Goal: Information Seeking & Learning: Learn about a topic

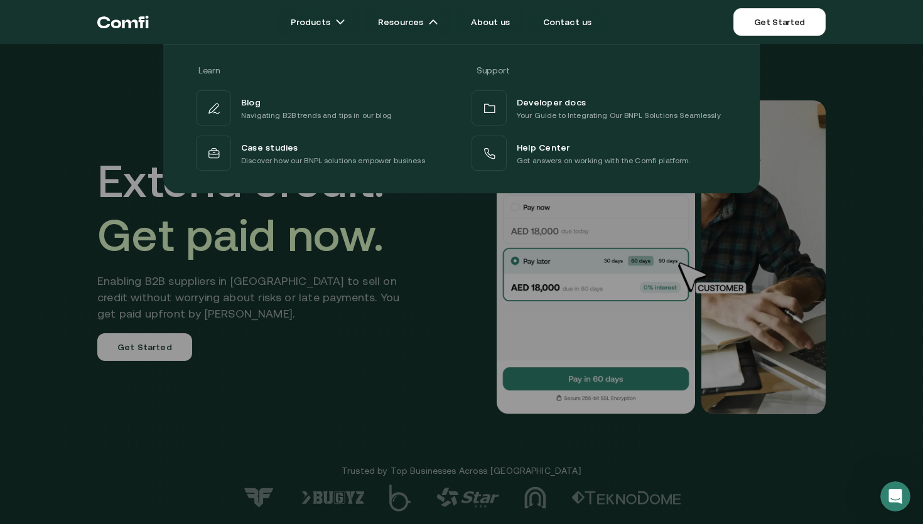
click at [290, 357] on div at bounding box center [461, 306] width 923 height 524
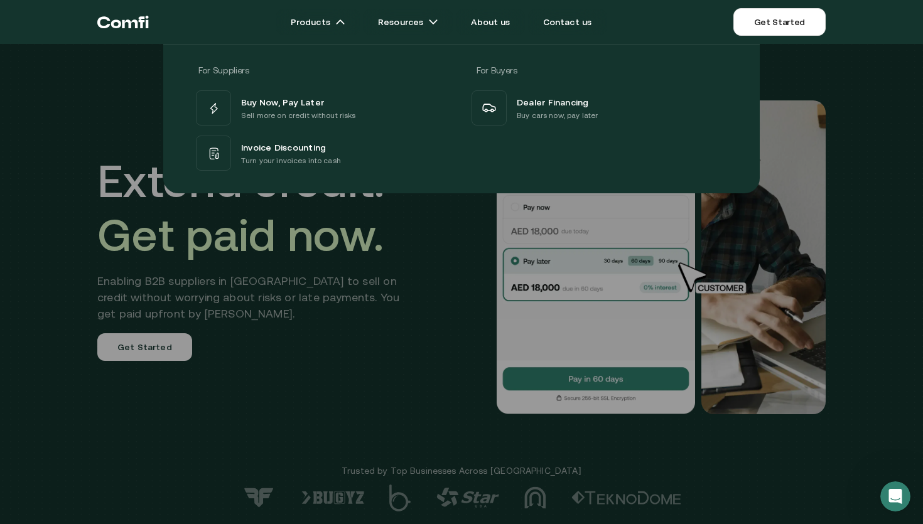
click at [127, 94] on div "For Suppliers For Buyers Buy Now, Pay Later Sell more on credit without risks I…" at bounding box center [461, 114] width 923 height 159
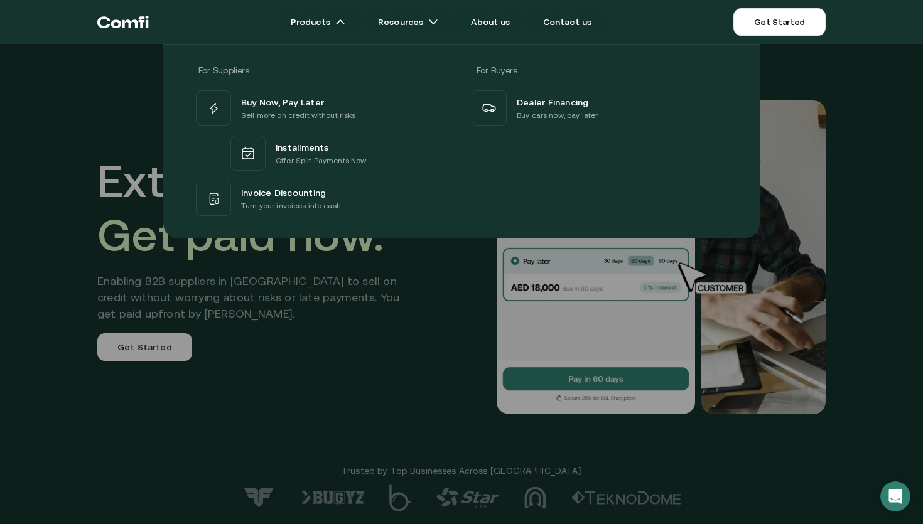
click at [76, 124] on div "For Suppliers For Buyers Buy Now, Pay Later Sell more on credit without risks I…" at bounding box center [461, 137] width 923 height 204
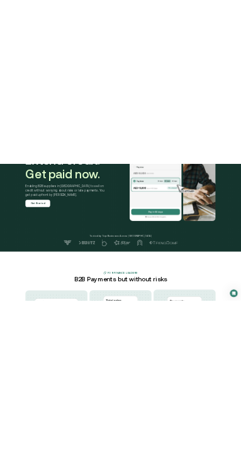
scroll to position [95, 0]
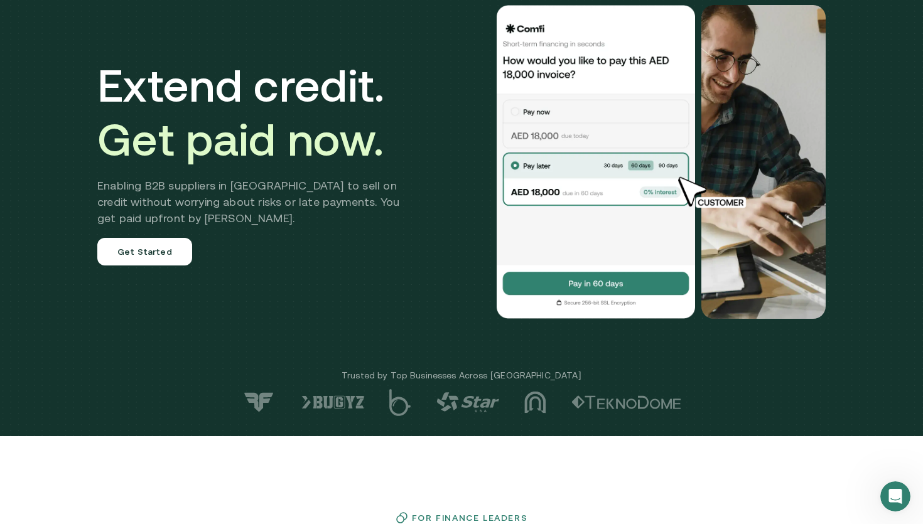
drag, startPoint x: 688, startPoint y: 195, endPoint x: 686, endPoint y: 187, distance: 8.5
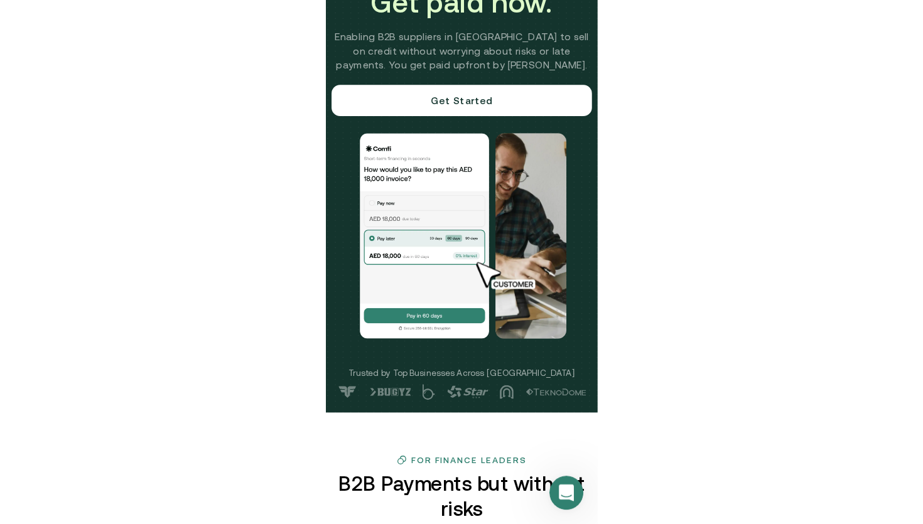
scroll to position [0, 0]
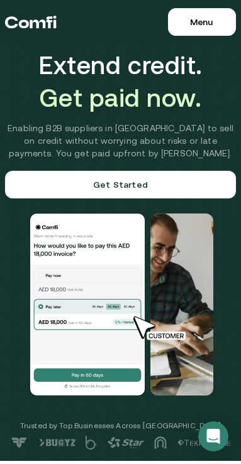
click at [199, 16] on button "Menu Close" at bounding box center [202, 22] width 68 height 28
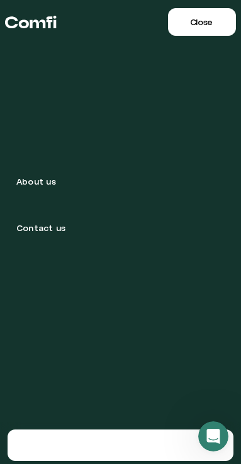
click at [204, 21] on span "Close" at bounding box center [200, 22] width 23 height 10
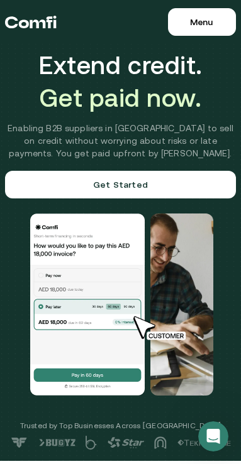
click at [204, 21] on span "Menu" at bounding box center [201, 22] width 23 height 10
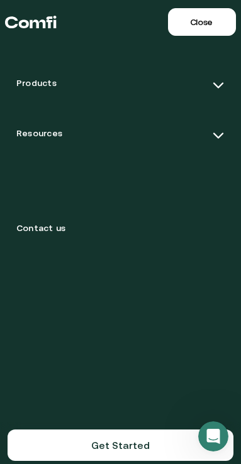
click at [204, 21] on span "Close" at bounding box center [201, 22] width 23 height 10
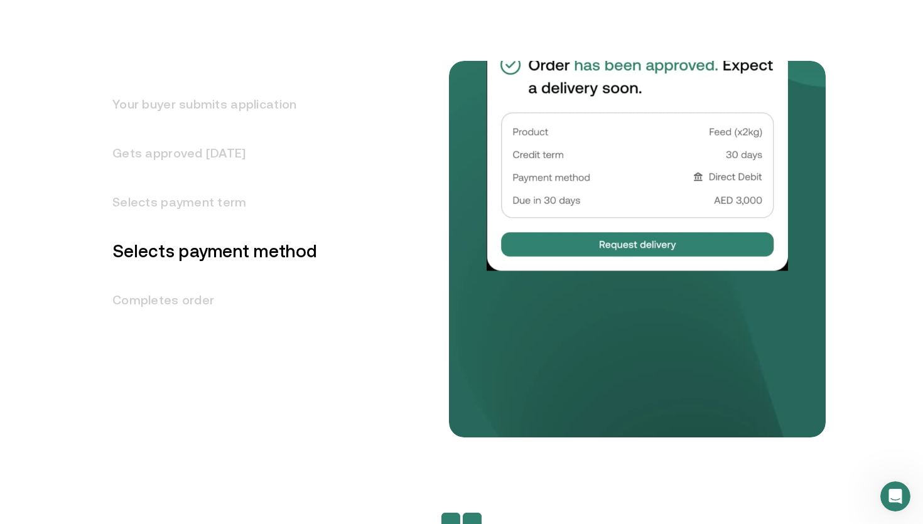
scroll to position [1636, 0]
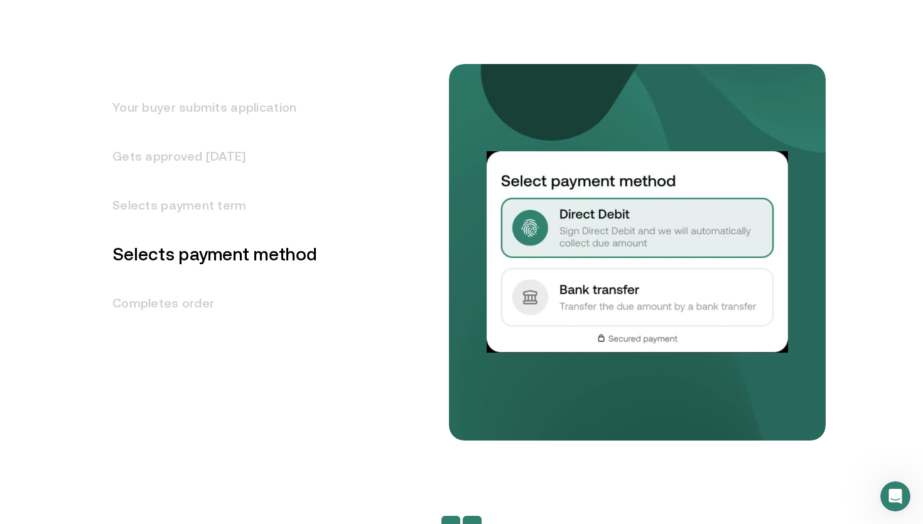
click at [235, 201] on h3 "Selects payment term" at bounding box center [207, 205] width 220 height 49
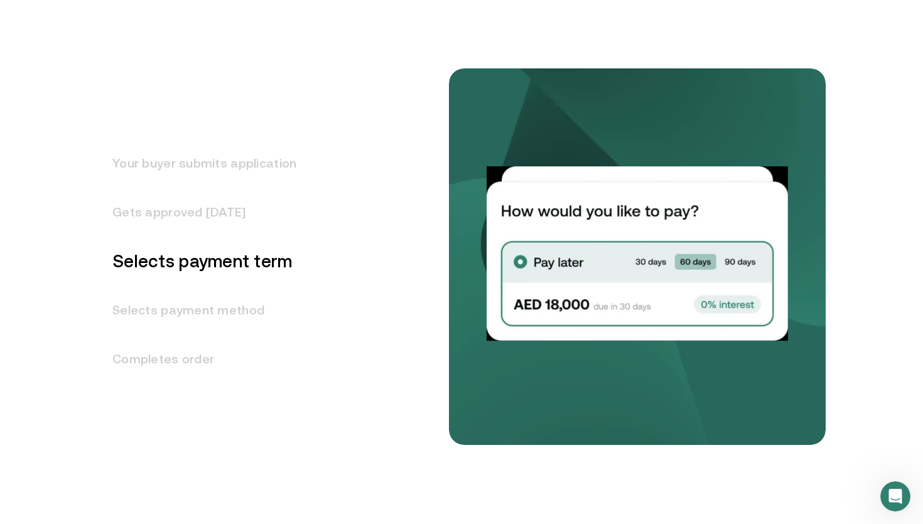
click at [214, 215] on h3 "Gets approved in 1 day" at bounding box center [196, 212] width 199 height 49
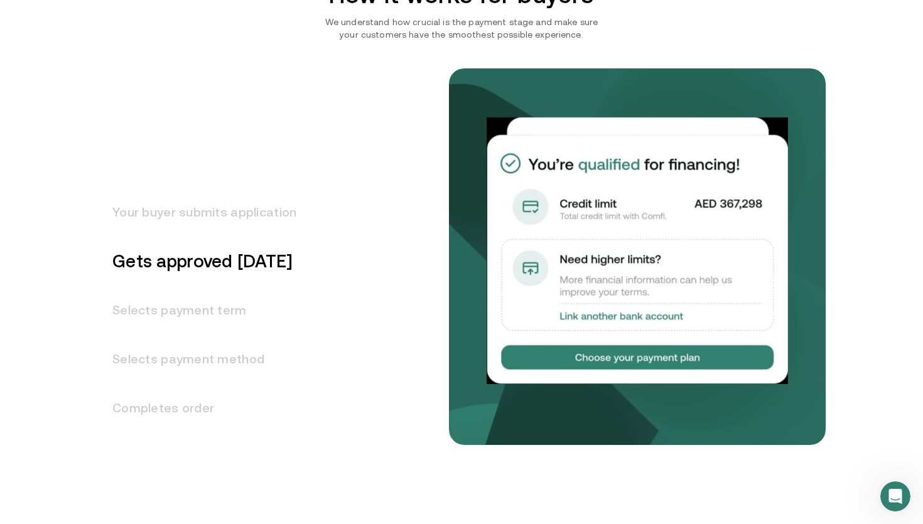
click at [212, 210] on h3 "Your buyer submits application" at bounding box center [196, 212] width 199 height 49
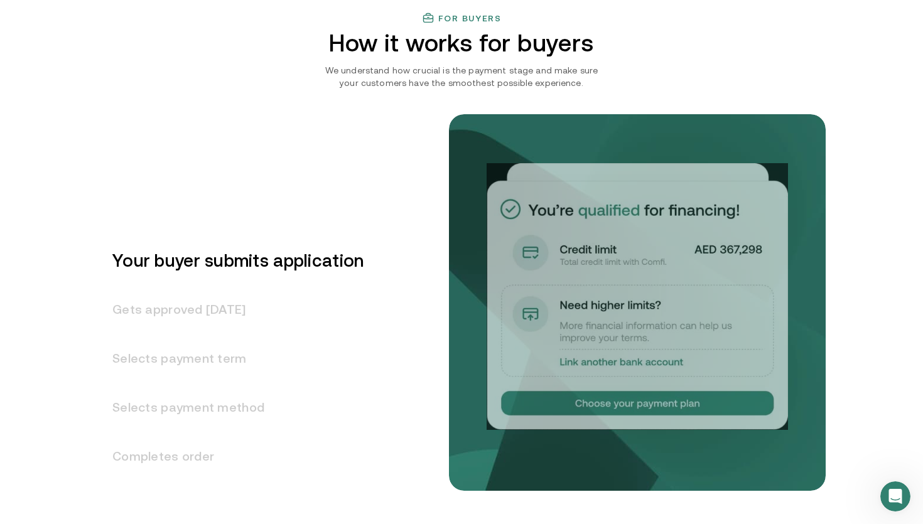
scroll to position [1482, 0]
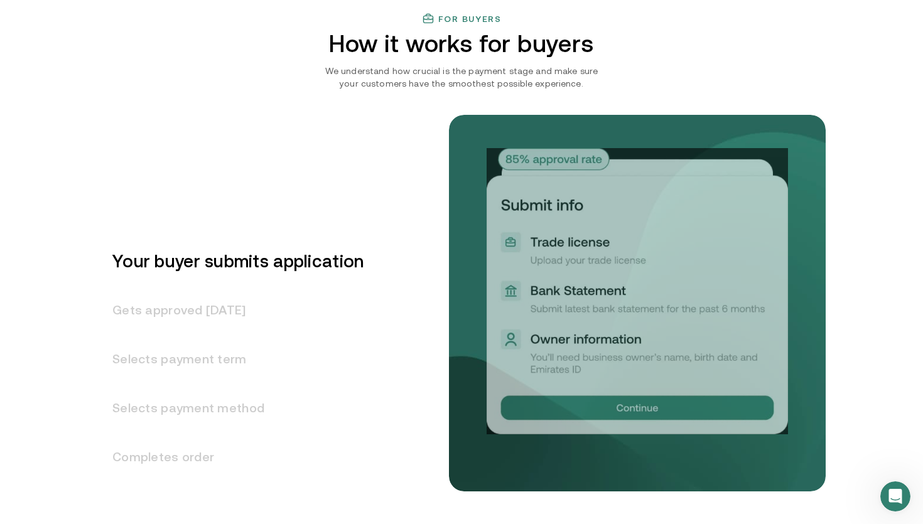
click at [196, 301] on h3 "Gets approved in 1 day" at bounding box center [230, 310] width 266 height 49
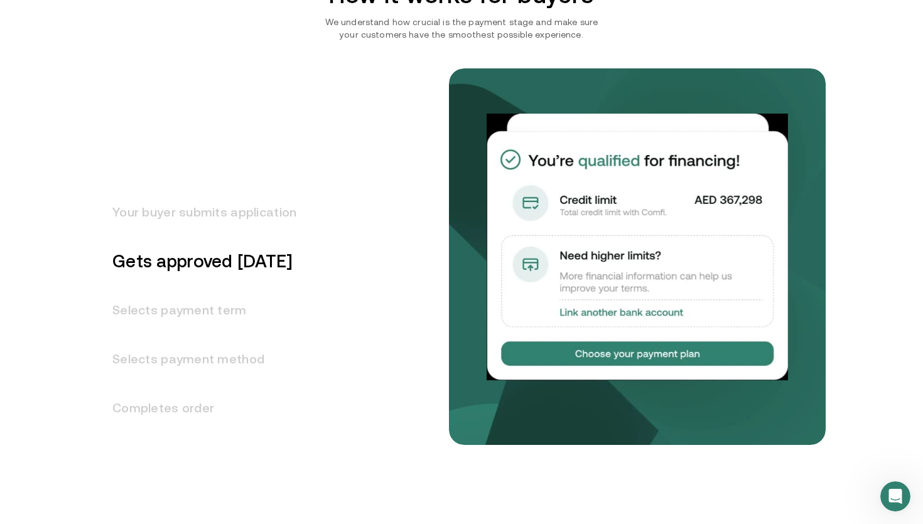
click at [196, 301] on h3 "Selects payment term" at bounding box center [196, 310] width 199 height 49
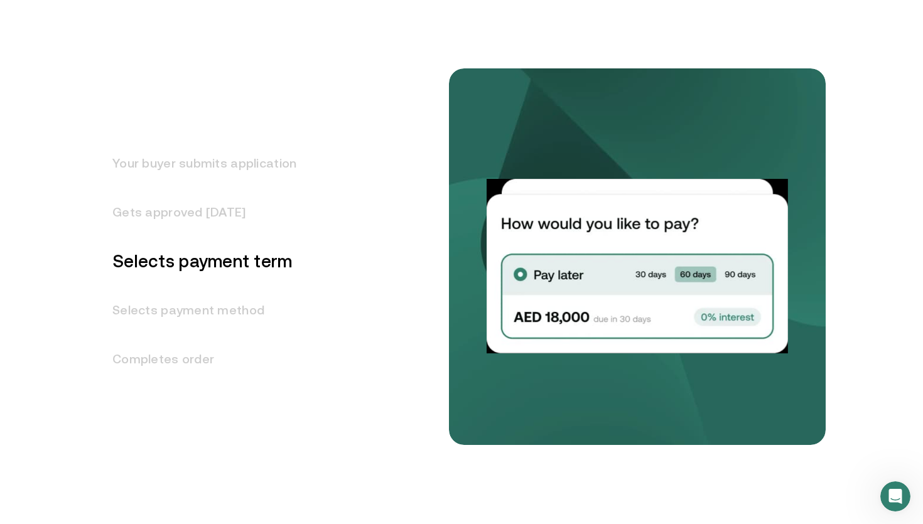
click at [195, 304] on h3 "Selects payment method" at bounding box center [196, 310] width 199 height 49
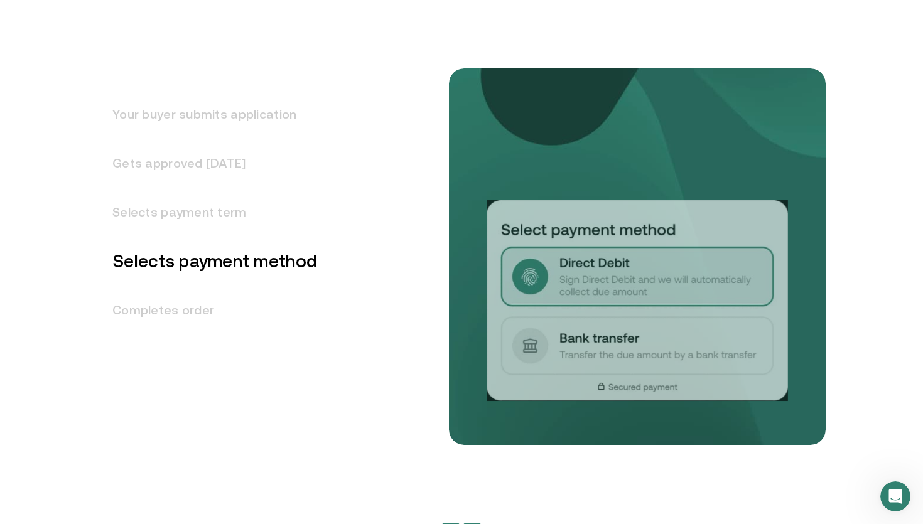
click at [195, 304] on h3 "Completes order" at bounding box center [207, 310] width 220 height 49
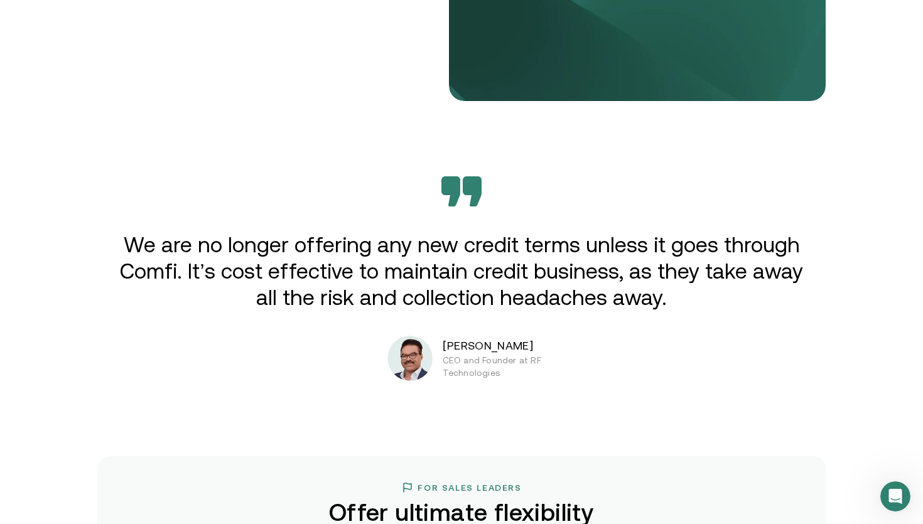
scroll to position [2097, 0]
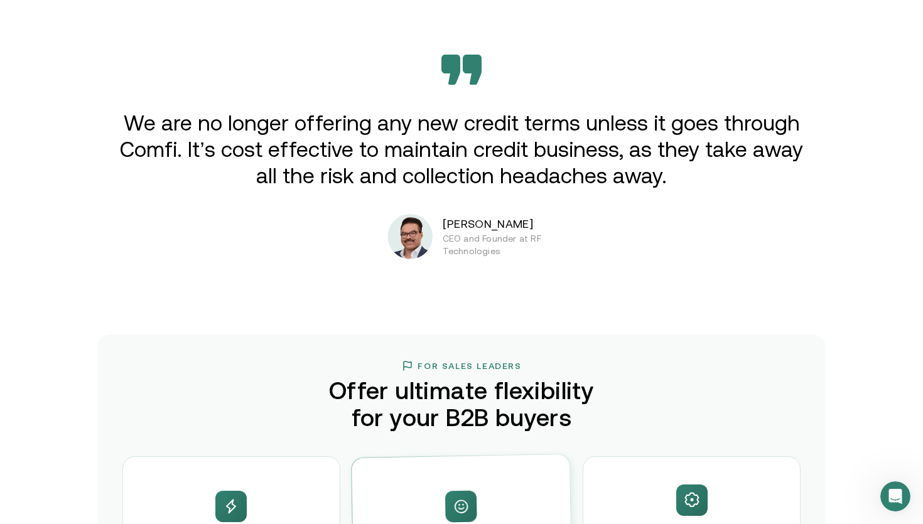
click at [388, 126] on p "We are no longer offering any new credit terms unless it goes through Comfi. It…" at bounding box center [462, 149] width 692 height 79
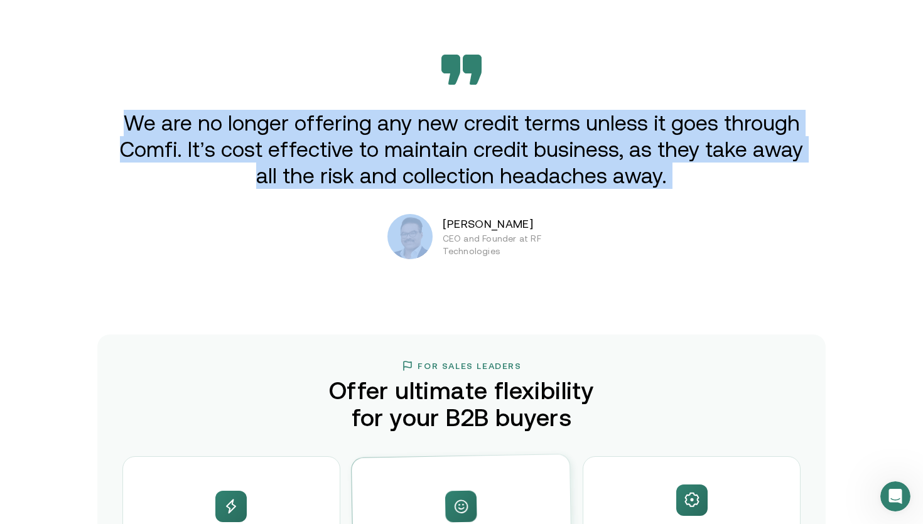
click at [388, 126] on p "We are no longer offering any new credit terms unless it goes through Comfi. It…" at bounding box center [462, 149] width 692 height 79
click at [398, 137] on p "We are no longer offering any new credit terms unless it goes through Comfi. It…" at bounding box center [462, 149] width 692 height 79
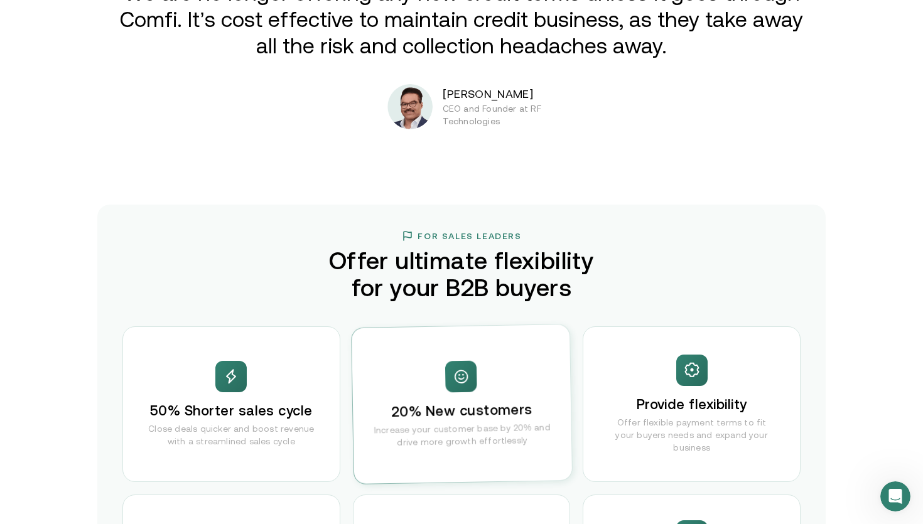
scroll to position [2349, 0]
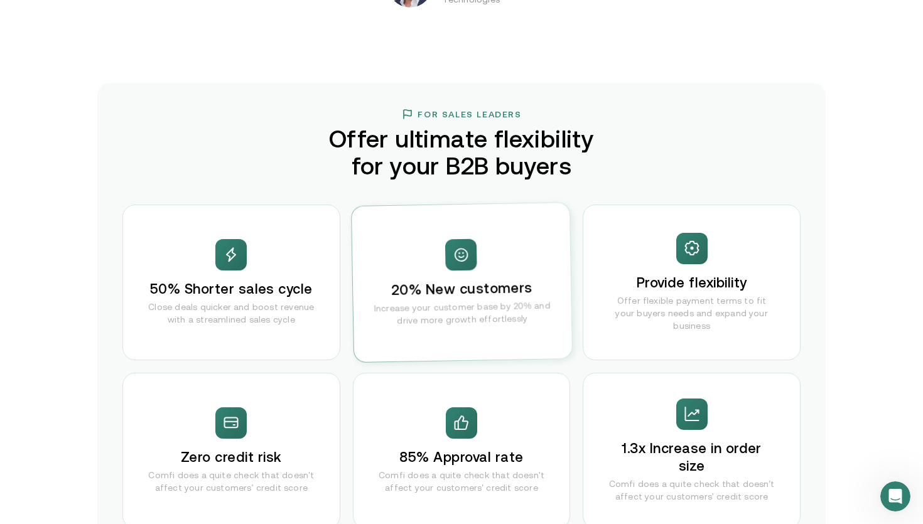
click at [252, 271] on div "50% Shorter sales cycle Close deals quicker and boost revenue with a streamline…" at bounding box center [231, 283] width 218 height 156
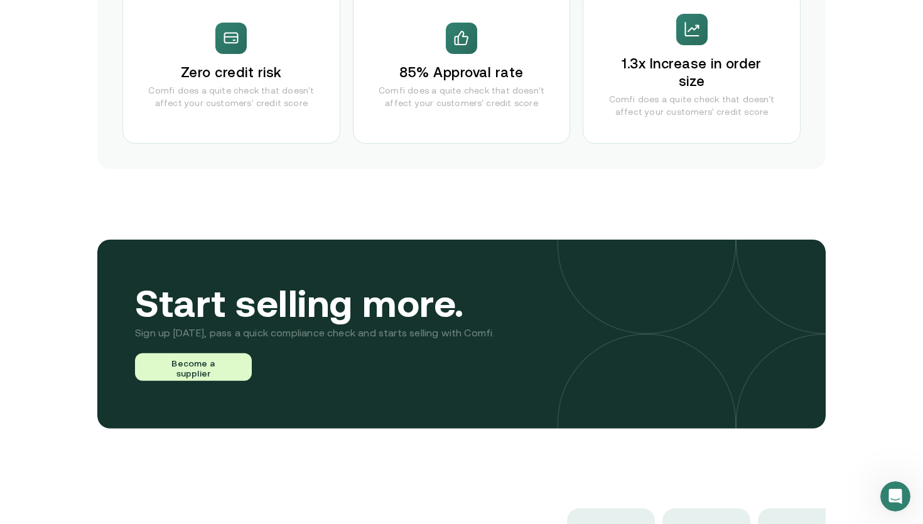
scroll to position [2860, 0]
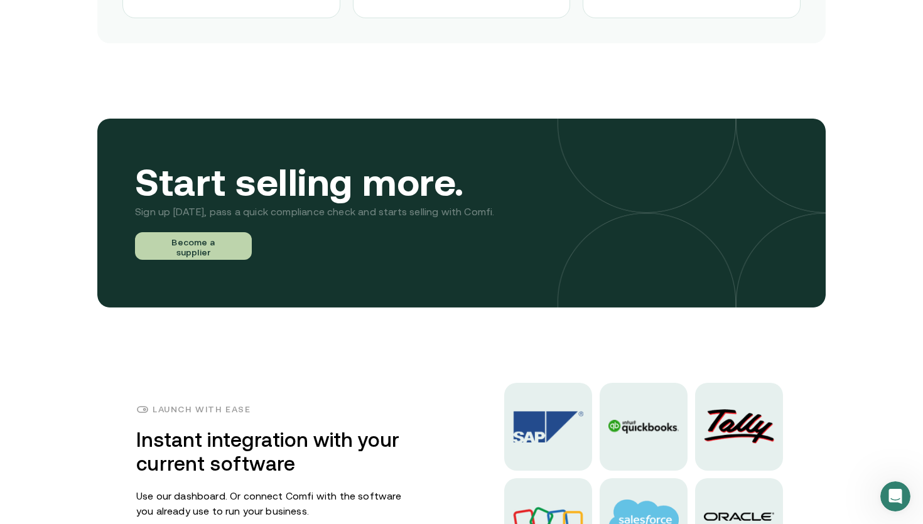
click at [187, 246] on button "Become a supplier" at bounding box center [193, 246] width 117 height 28
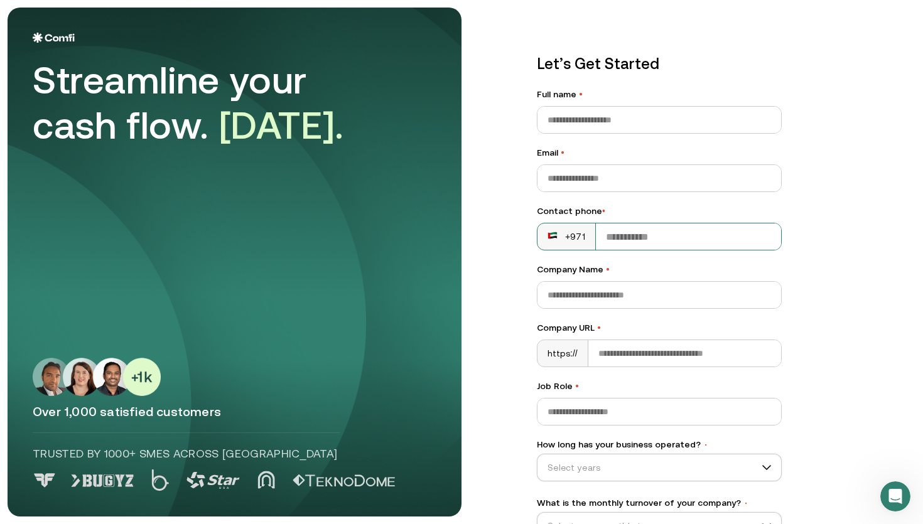
click at [567, 235] on div "+971" at bounding box center [567, 237] width 38 height 13
click at [631, 246] on input "Contact phone •" at bounding box center [688, 237] width 185 height 26
click at [494, 255] on main "Streamline your cash flow. Today. Over 1,000 satisfied customers Trusted by 100…" at bounding box center [461, 262] width 923 height 524
click at [550, 248] on div "+971" at bounding box center [567, 237] width 58 height 26
click at [576, 232] on div "+971" at bounding box center [567, 237] width 38 height 13
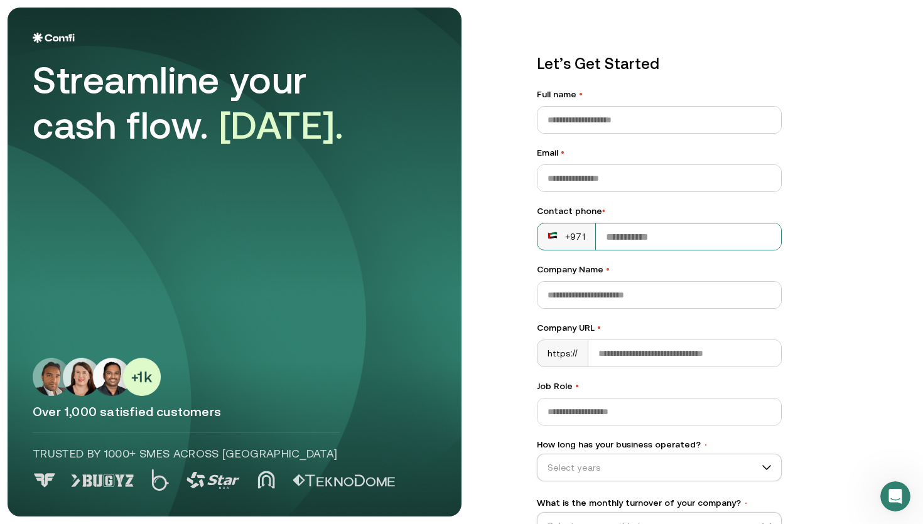
click at [576, 233] on div "+971" at bounding box center [567, 237] width 38 height 13
click at [578, 232] on div "+971" at bounding box center [567, 237] width 38 height 13
click at [581, 178] on input "Email •" at bounding box center [660, 178] width 244 height 26
click at [566, 111] on input "Full name •" at bounding box center [660, 120] width 244 height 26
click at [488, 155] on main "Streamline your cash flow. Today. Over 1,000 satisfied customers Trusted by 100…" at bounding box center [461, 262] width 923 height 524
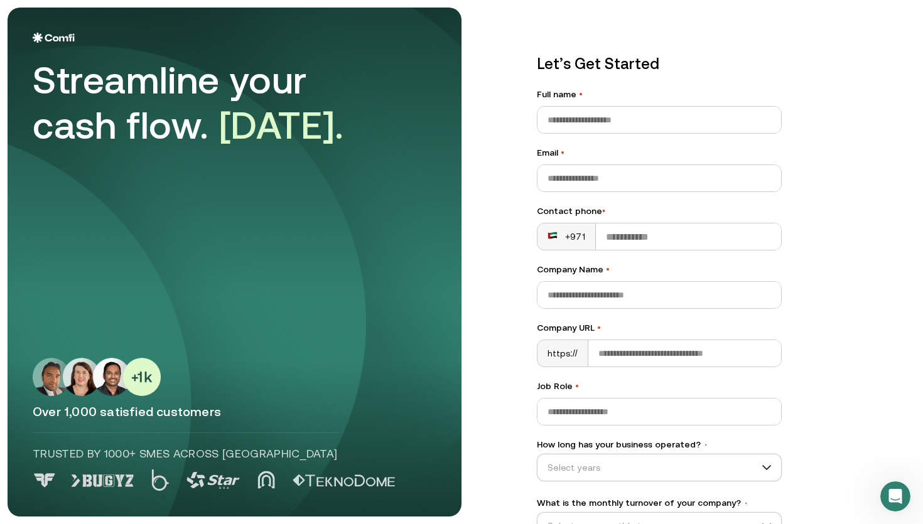
click at [52, 49] on div "Streamline your cash flow. Today." at bounding box center [235, 91] width 404 height 116
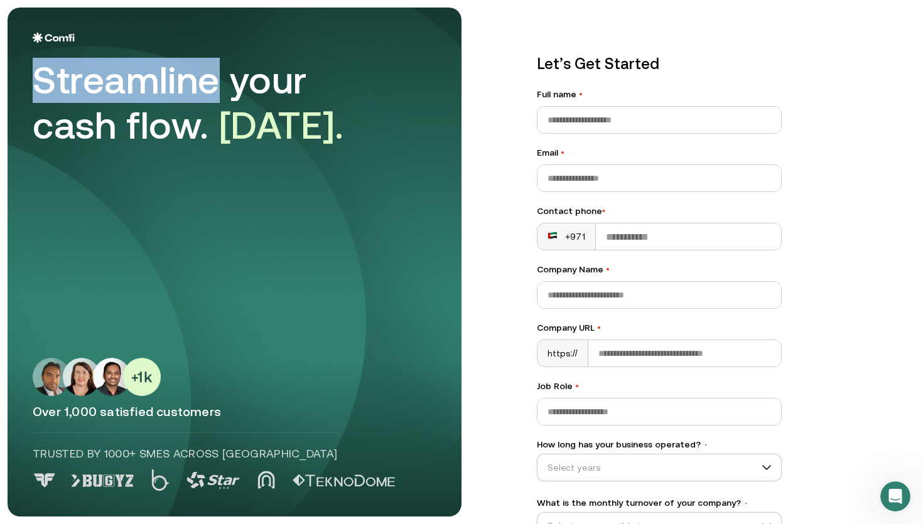
click at [52, 49] on div "Streamline your cash flow. Today." at bounding box center [235, 91] width 404 height 116
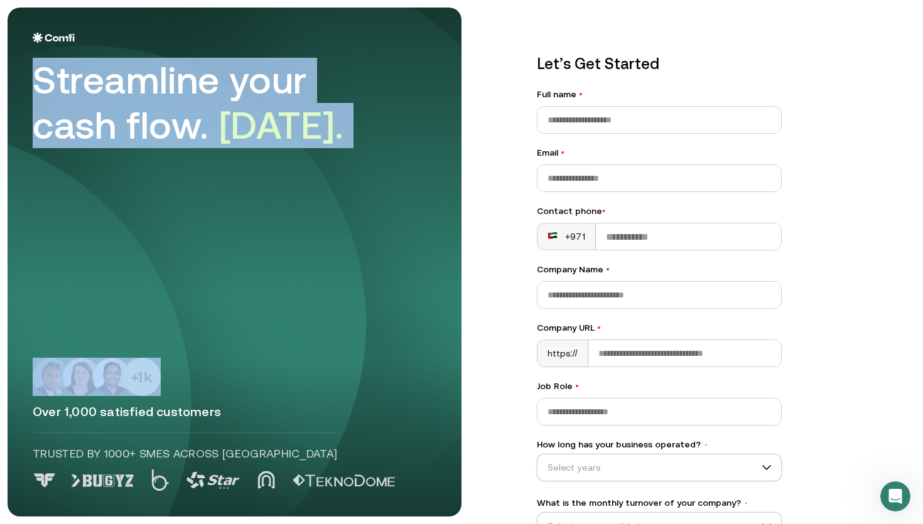
click at [52, 49] on div "Streamline your cash flow. Today." at bounding box center [235, 91] width 404 height 116
click at [84, 102] on div "Streamline your cash flow. Today." at bounding box center [209, 103] width 352 height 90
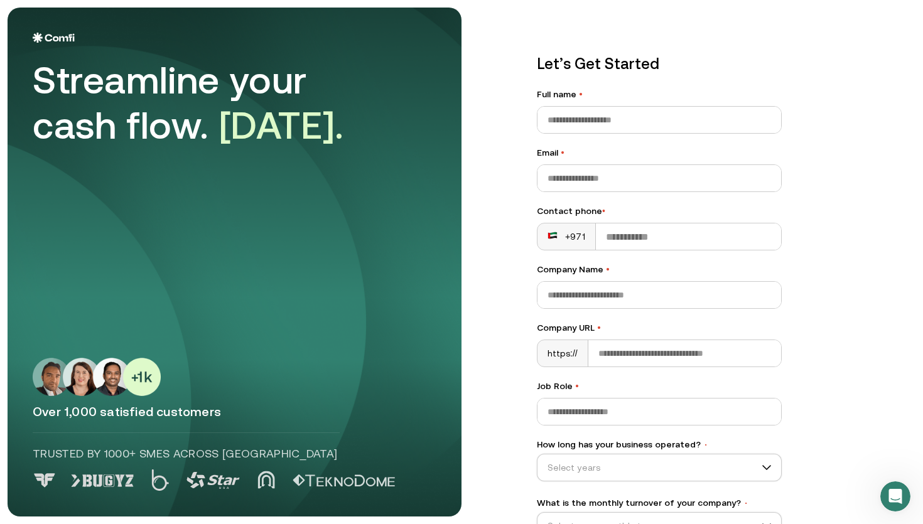
click at [84, 102] on div "Streamline your cash flow. Today." at bounding box center [209, 103] width 352 height 90
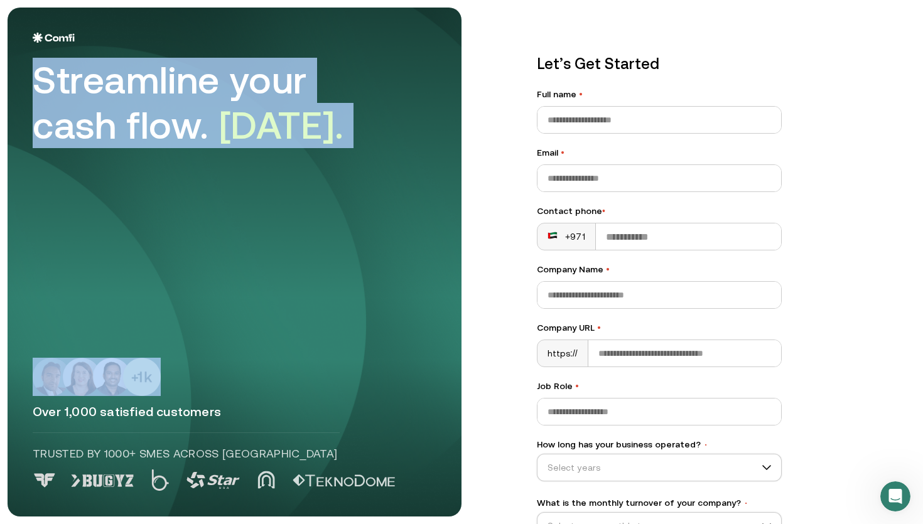
click at [84, 102] on div "Streamline your cash flow. Today." at bounding box center [209, 103] width 352 height 90
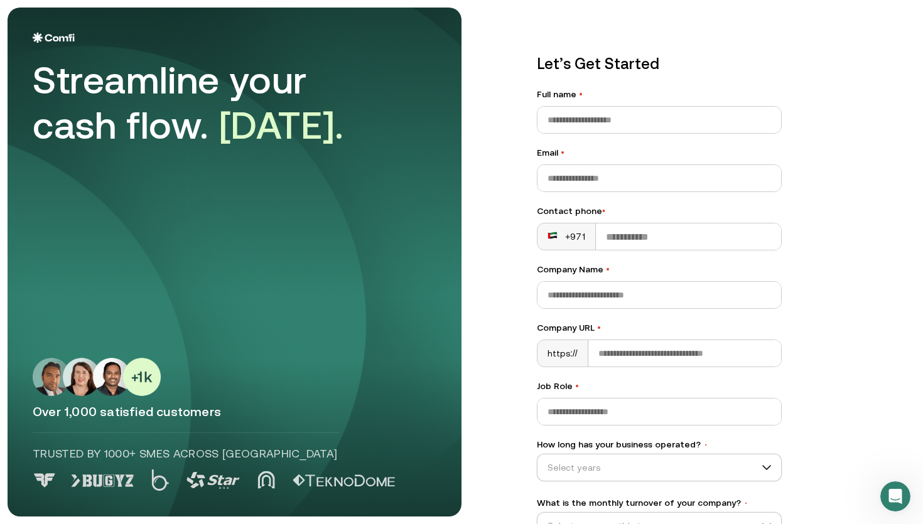
click at [116, 105] on div "Streamline your cash flow. Today." at bounding box center [209, 103] width 352 height 90
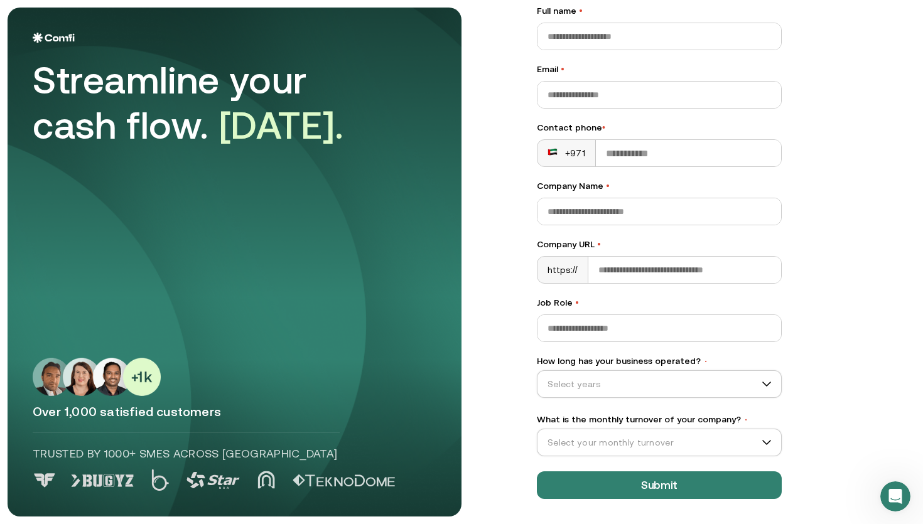
click at [239, 489] on div at bounding box center [235, 481] width 404 height 22
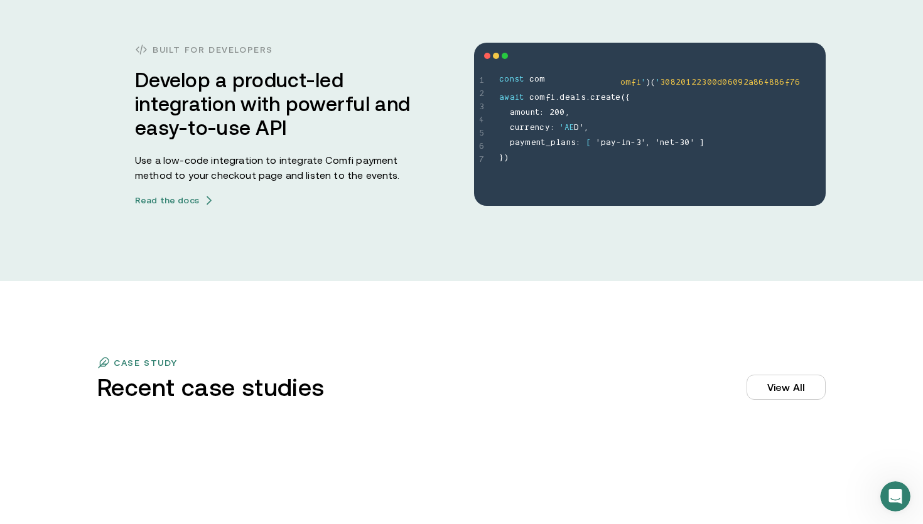
scroll to position [3437, 0]
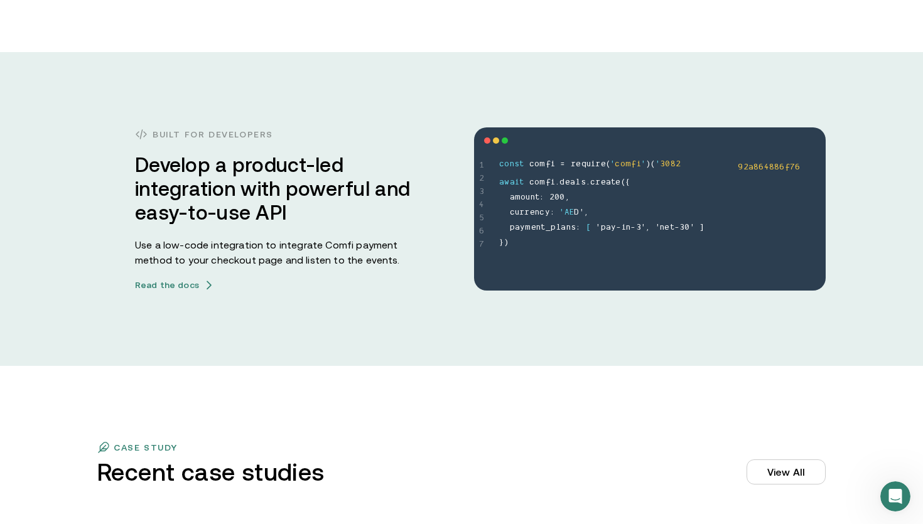
click at [544, 201] on span ":" at bounding box center [542, 198] width 4 height 15
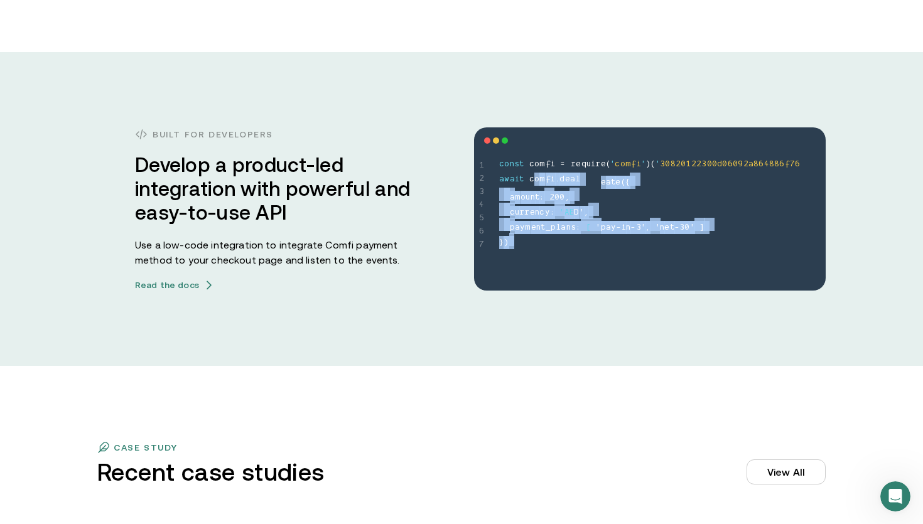
drag, startPoint x: 535, startPoint y: 180, endPoint x: 612, endPoint y: 241, distance: 98.8
click at [612, 241] on span "c o n s t c o m f i = r e q u i r e ( ' c o m f i ' ) ( ' 3 0 8 2 0 1 2 2 3 0 0…" at bounding box center [662, 203] width 327 height 90
click at [565, 192] on span "," at bounding box center [567, 195] width 4 height 15
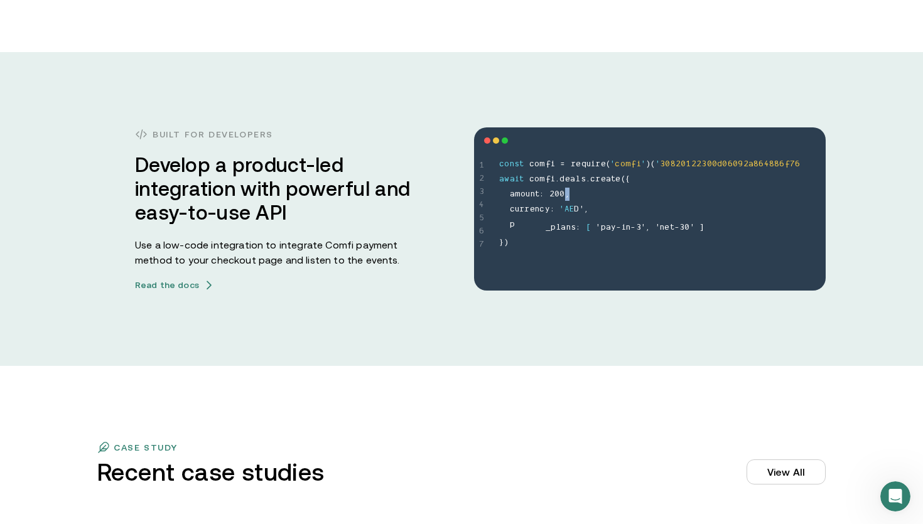
click at [565, 192] on span "," at bounding box center [567, 195] width 4 height 15
click at [488, 140] on div at bounding box center [487, 141] width 6 height 6
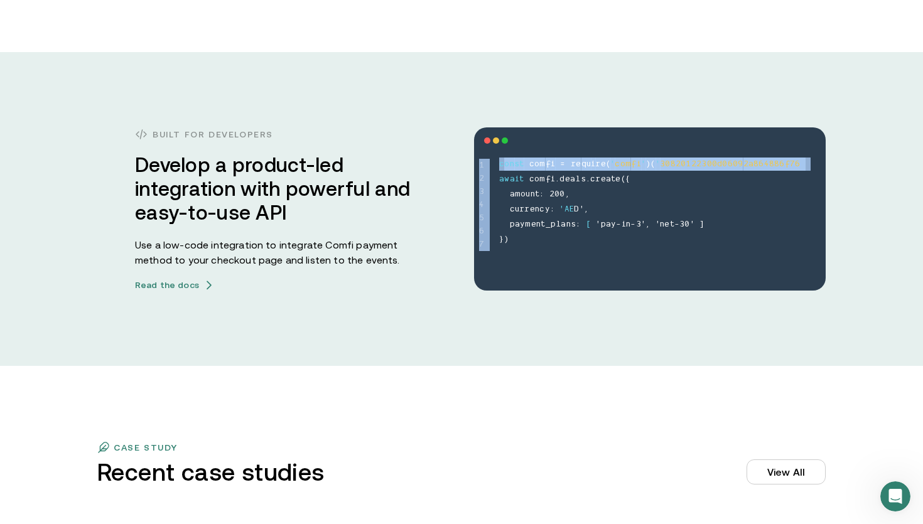
drag, startPoint x: 484, startPoint y: 144, endPoint x: 573, endPoint y: 290, distance: 171.1
click at [573, 290] on div "1 2 3 4 5 6 7 const comfi = require('comfi')('30820122300d06092a864886f76 await…" at bounding box center [650, 209] width 352 height 163
click at [523, 178] on span "t" at bounding box center [521, 180] width 4 height 15
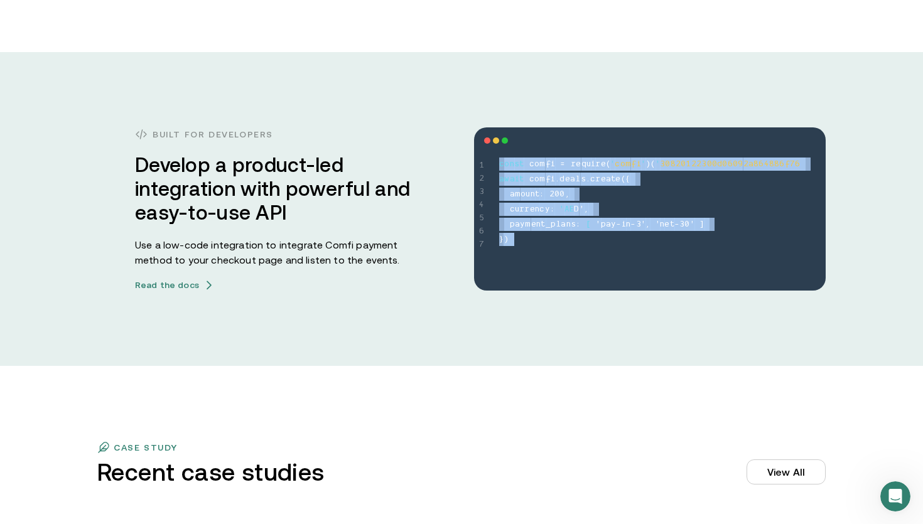
drag, startPoint x: 499, startPoint y: 166, endPoint x: 622, endPoint y: 249, distance: 148.8
click at [622, 249] on div "1 2 3 4 5 6 7 const comfi = require('comfi')('30820122300d06092a864886f76 await…" at bounding box center [650, 209] width 352 height 163
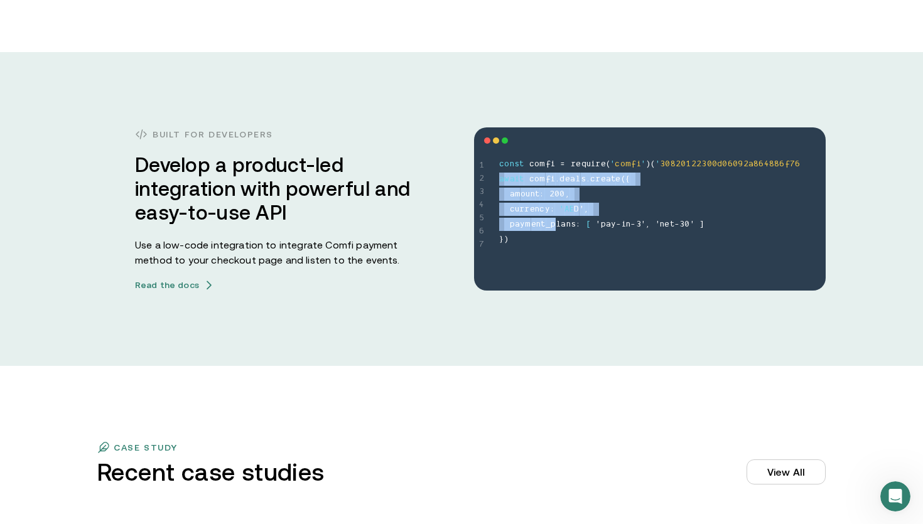
drag, startPoint x: 622, startPoint y: 249, endPoint x: 558, endPoint y: 254, distance: 64.2
click at [558, 254] on div "1 2 3 4 5 6 7 const comfi = require('comfi')('30820122300d06092a864886f76 await…" at bounding box center [650, 209] width 352 height 163
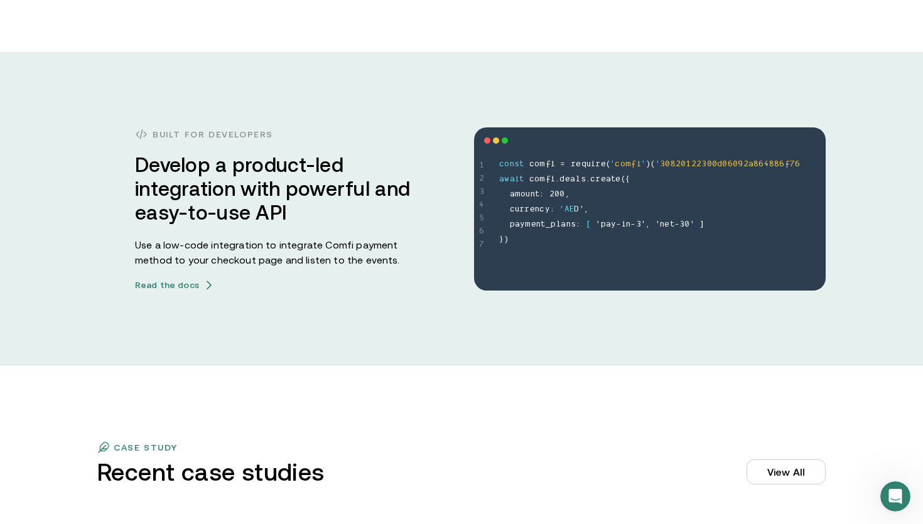
click at [558, 254] on div "1 2 3 4 5 6 7 const comfi = require('comfi')('30820122300d06092a864886f76 await…" at bounding box center [650, 209] width 352 height 163
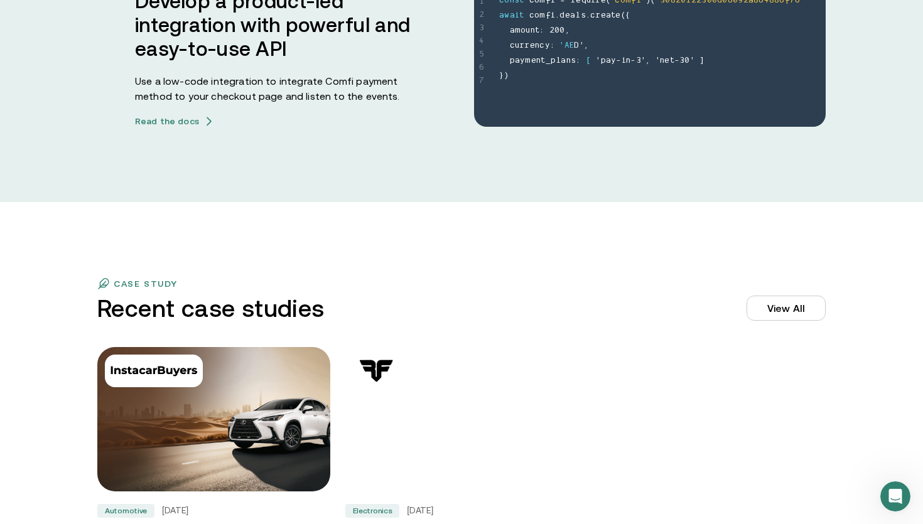
scroll to position [3726, 0]
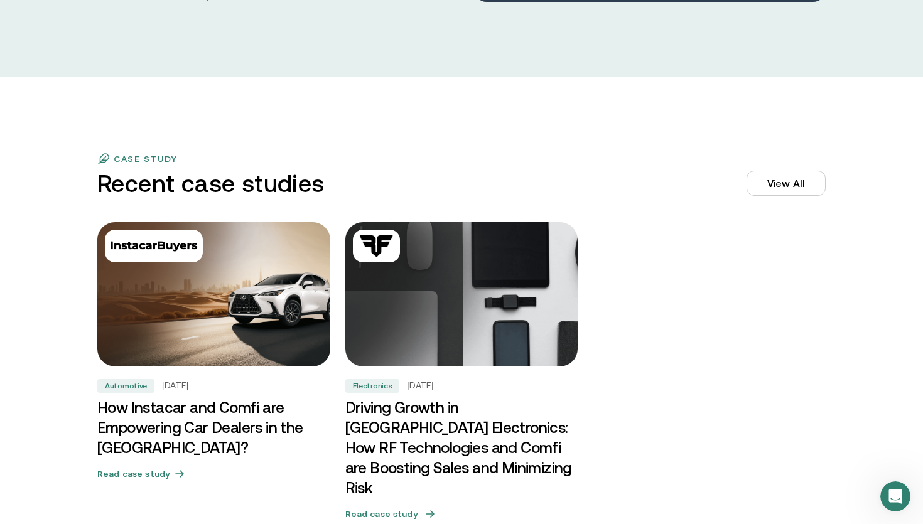
click at [453, 322] on img at bounding box center [461, 295] width 244 height 152
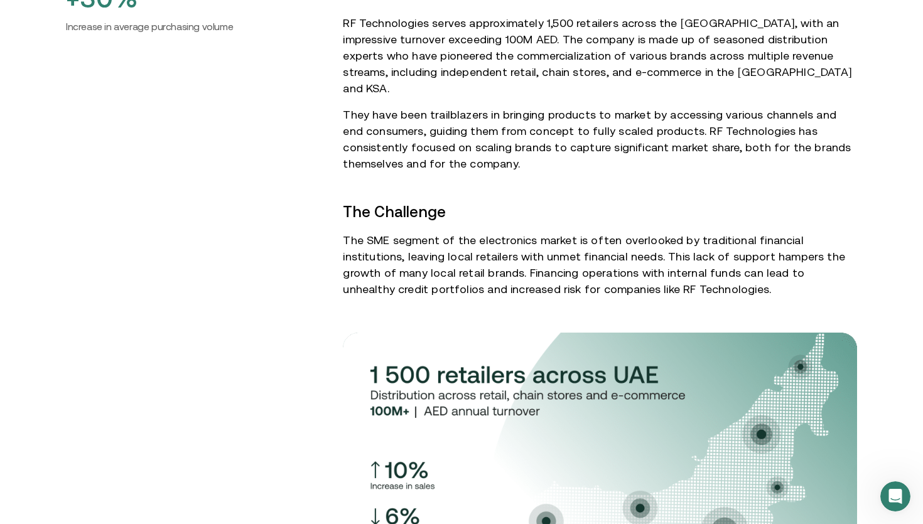
scroll to position [867, 0]
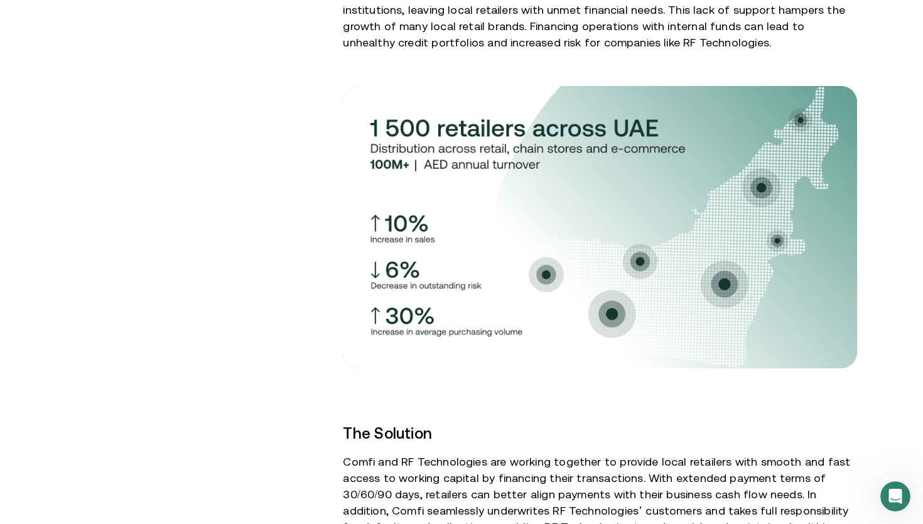
drag, startPoint x: 416, startPoint y: 227, endPoint x: 425, endPoint y: 232, distance: 11.0
click at [612, 259] on img at bounding box center [600, 227] width 514 height 283
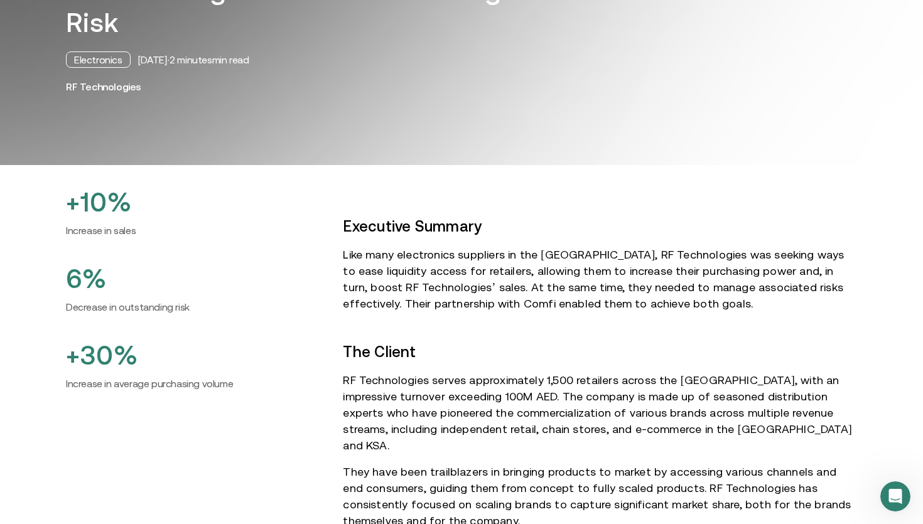
scroll to position [75, 0]
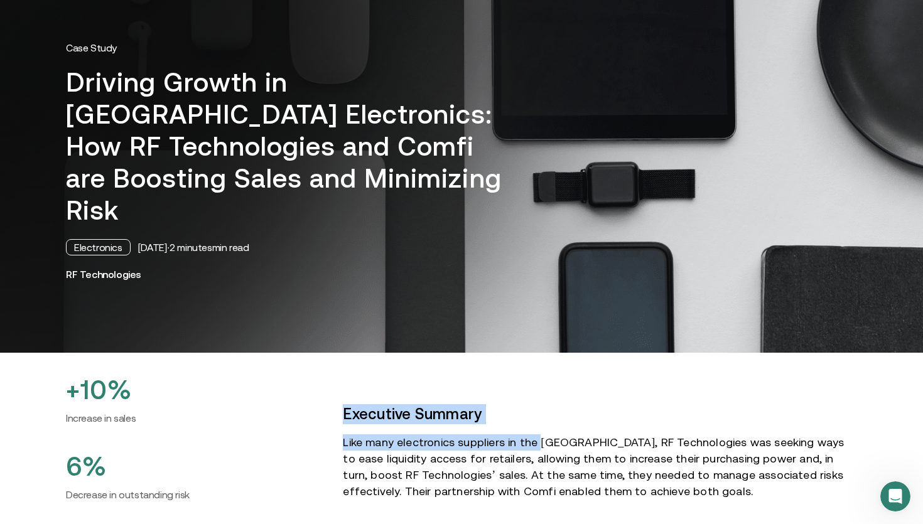
drag, startPoint x: 367, startPoint y: 371, endPoint x: 570, endPoint y: 415, distance: 207.7
click at [570, 435] on p "Like many electronics suppliers in the Middle East, RF Technologies was seeking…" at bounding box center [600, 467] width 514 height 65
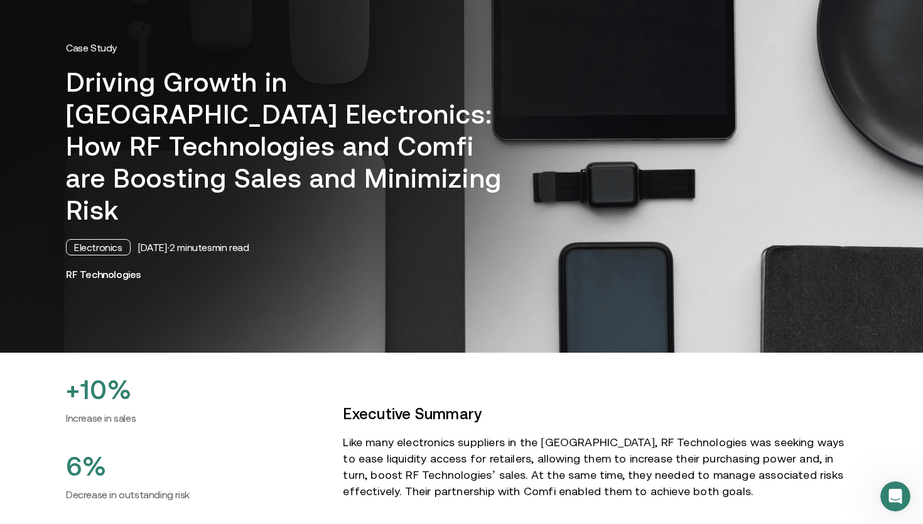
scroll to position [0, 0]
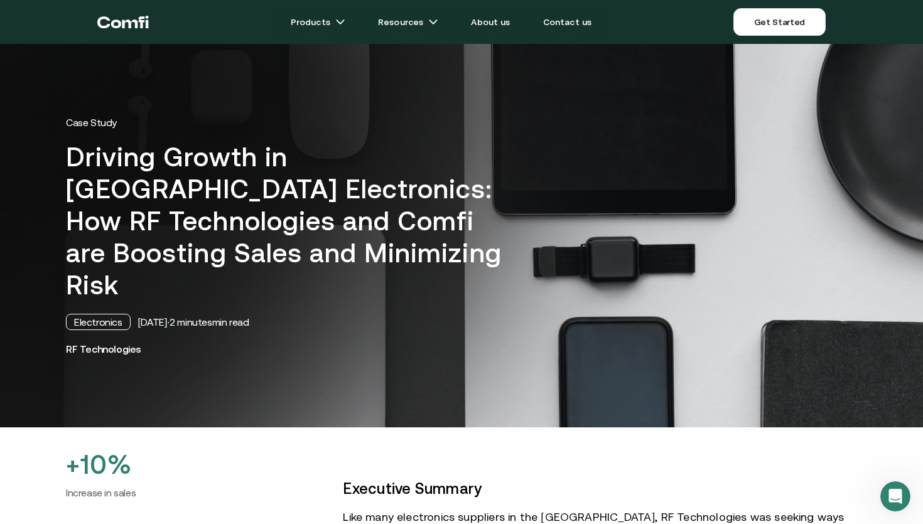
click at [126, 18] on icon "Return to the top of the Comfi home page" at bounding box center [123, 22] width 52 height 38
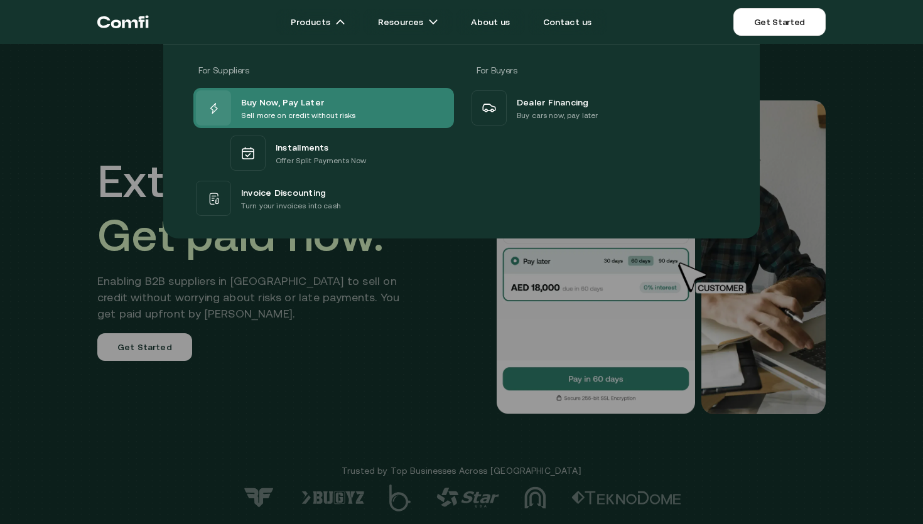
click at [317, 102] on span "Buy Now, Pay Later" at bounding box center [282, 101] width 83 height 15
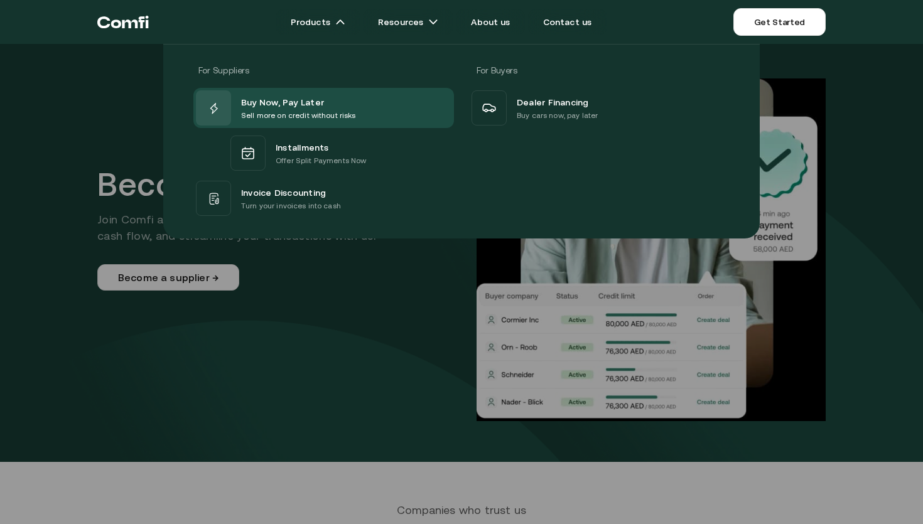
click at [393, 330] on div at bounding box center [461, 306] width 923 height 524
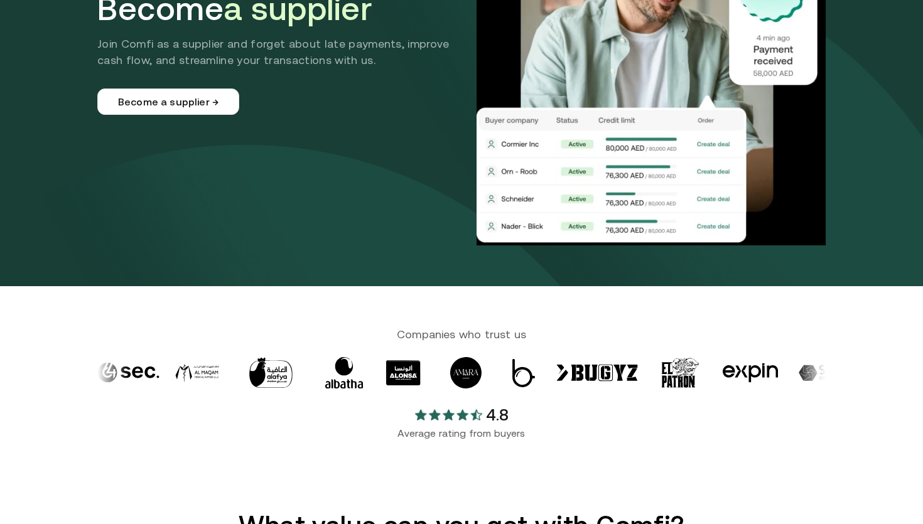
scroll to position [472, 0]
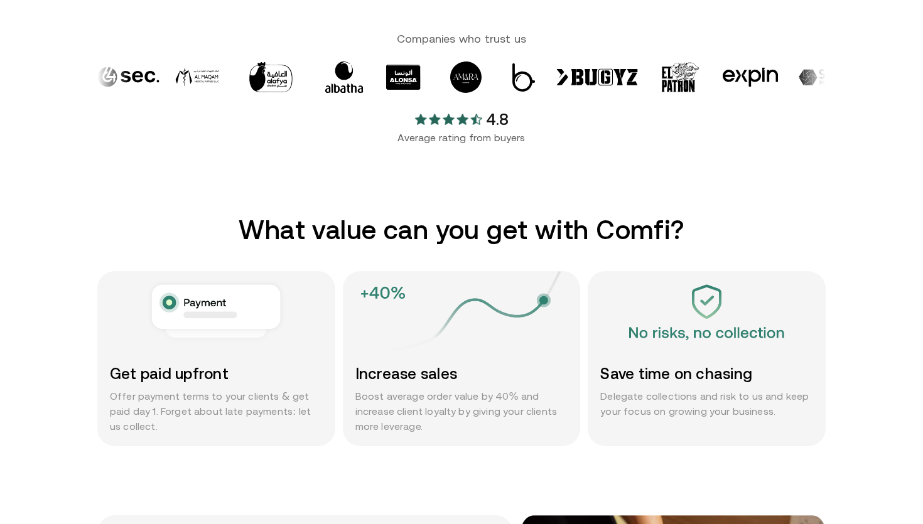
drag, startPoint x: 436, startPoint y: 362, endPoint x: 517, endPoint y: 337, distance: 84.8
click at [517, 338] on div "Increase sales Boost average order value by 40% and increase client loyalty by …" at bounding box center [462, 358] width 238 height 175
drag, startPoint x: 425, startPoint y: 154, endPoint x: 519, endPoint y: 230, distance: 120.6
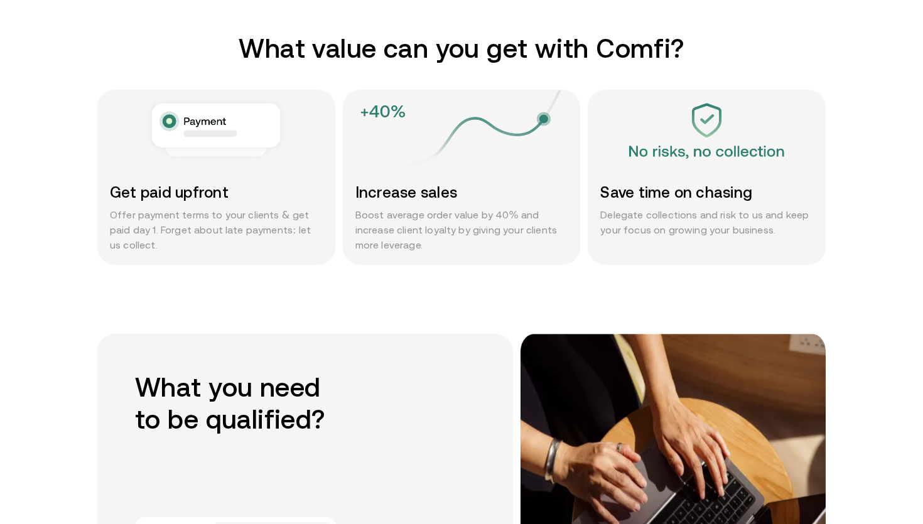
click at [516, 288] on section "What value can you get with Comfi? Get paid upfront Offer payment terms to your…" at bounding box center [461, 183] width 923 height 301
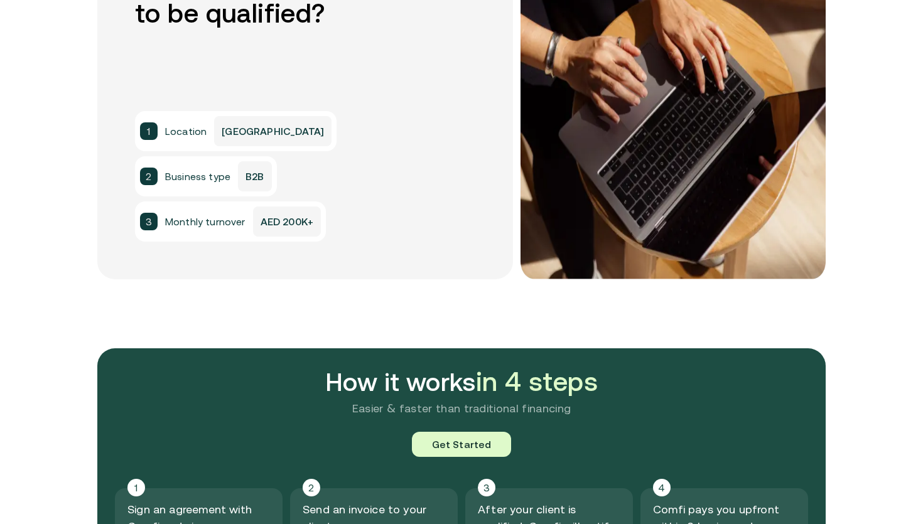
scroll to position [1083, 0]
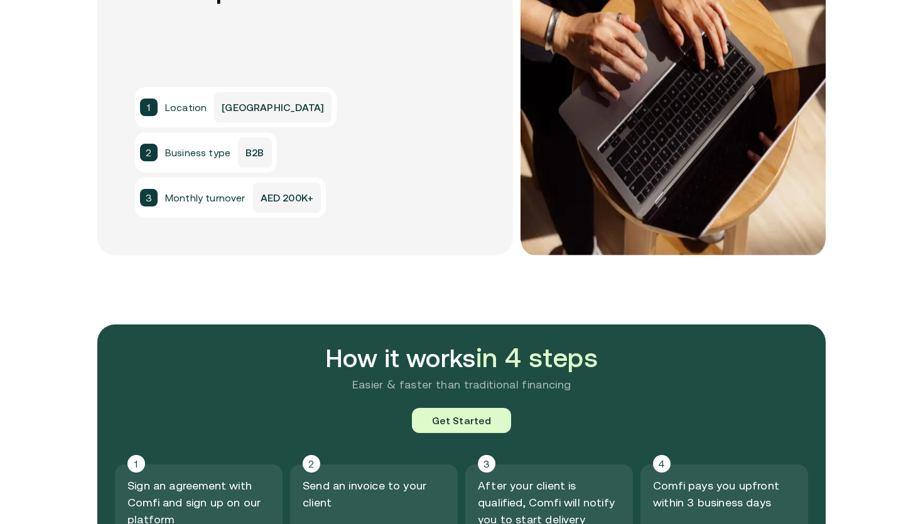
click at [297, 202] on p "AED 200K+" at bounding box center [287, 198] width 68 height 30
click at [320, 244] on div "What you need to be qualified? 1 Location UAE 2 Business type B2B 3 Monthly tur…" at bounding box center [305, 80] width 416 height 352
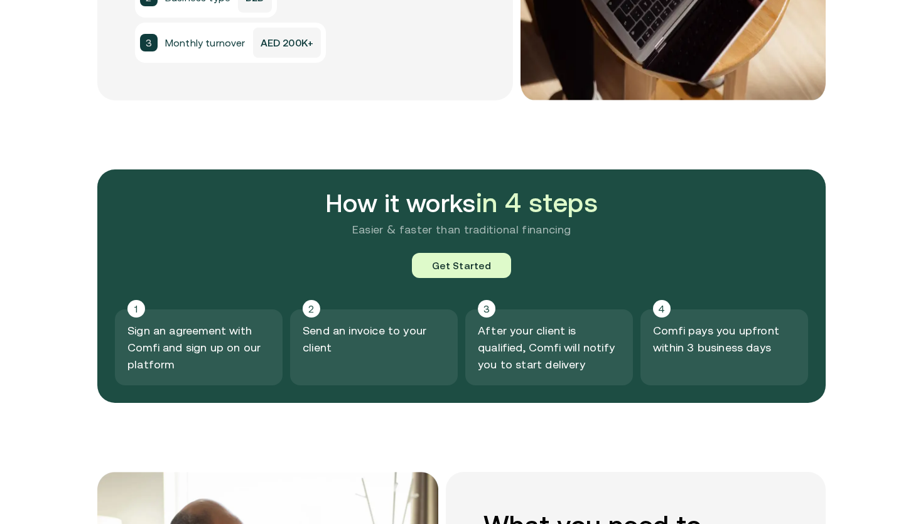
scroll to position [1431, 0]
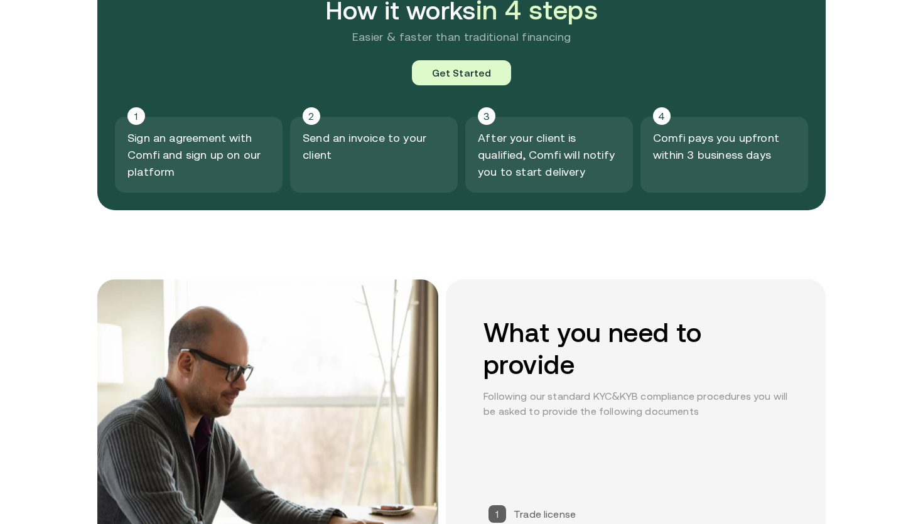
click at [300, 137] on div "2 Send an invoice to your client" at bounding box center [374, 155] width 168 height 76
click at [325, 195] on div "How it works in 4 steps Easier & faster than traditional financing Get Started …" at bounding box center [461, 94] width 729 height 234
click at [217, 169] on p "Sign an agreement with Comfi and sign up on our platform" at bounding box center [199, 154] width 143 height 51
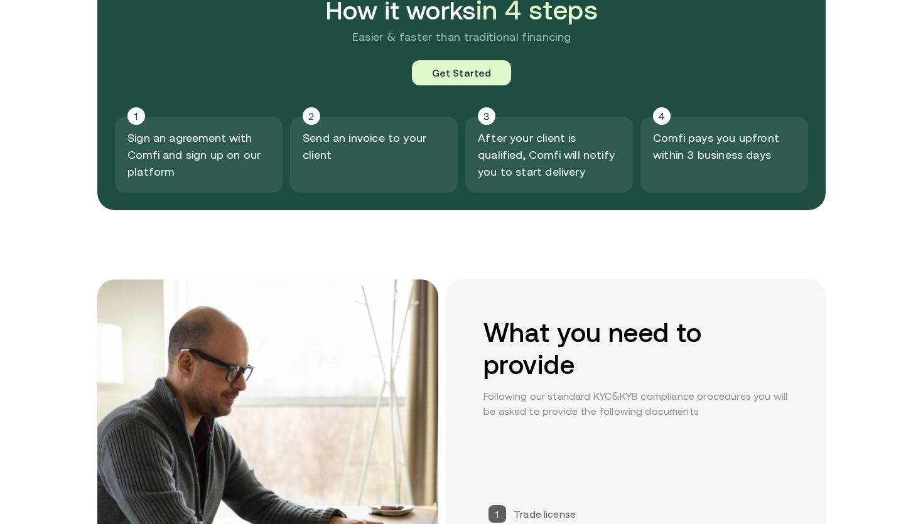
click at [217, 169] on p "Sign an agreement with Comfi and sign up on our platform" at bounding box center [199, 154] width 143 height 51
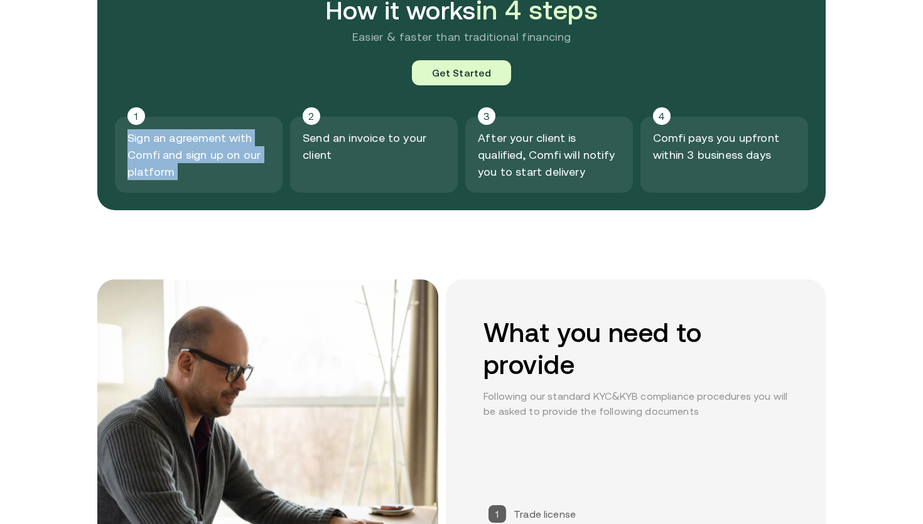
click at [217, 169] on p "Sign an agreement with Comfi and sign up on our platform" at bounding box center [199, 154] width 143 height 51
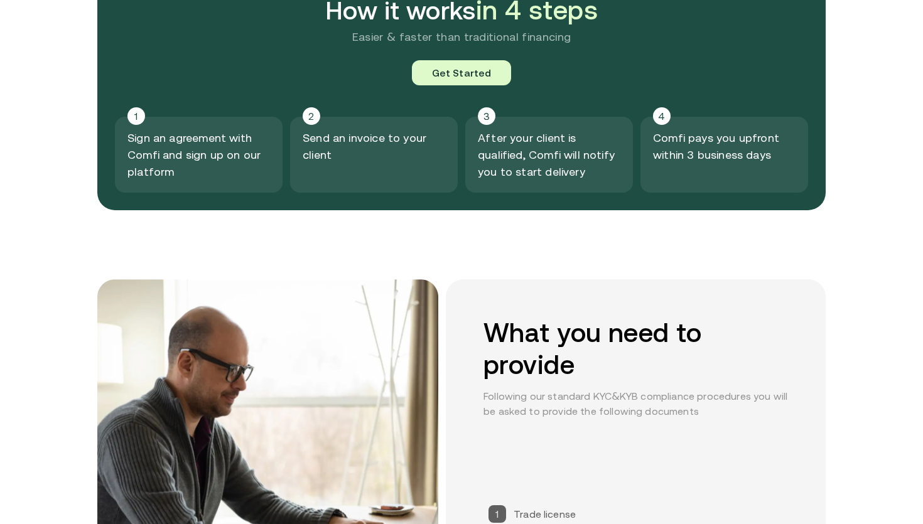
click at [393, 134] on p "Send an invoice to your client" at bounding box center [374, 146] width 143 height 34
click at [568, 144] on p "After your client is qualified, Comfi will notify you to start delivery" at bounding box center [549, 154] width 143 height 51
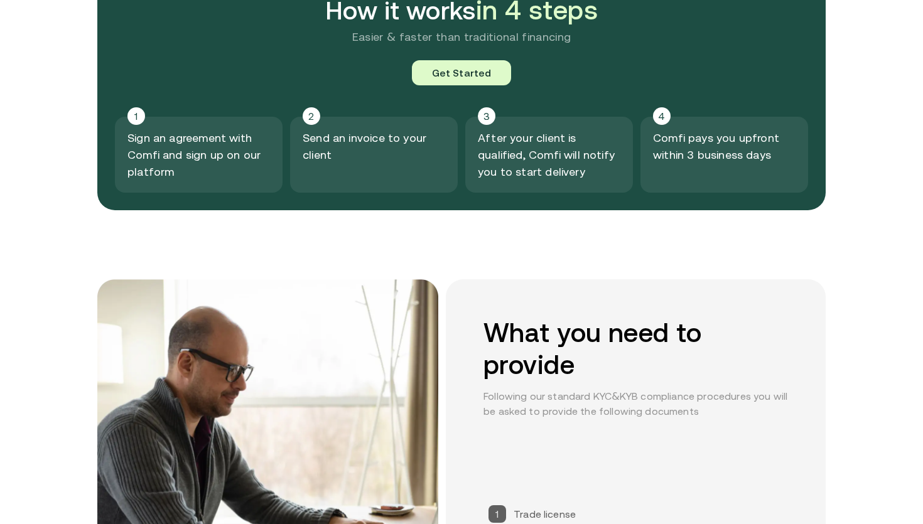
click at [568, 144] on p "After your client is qualified, Comfi will notify you to start delivery" at bounding box center [549, 154] width 143 height 51
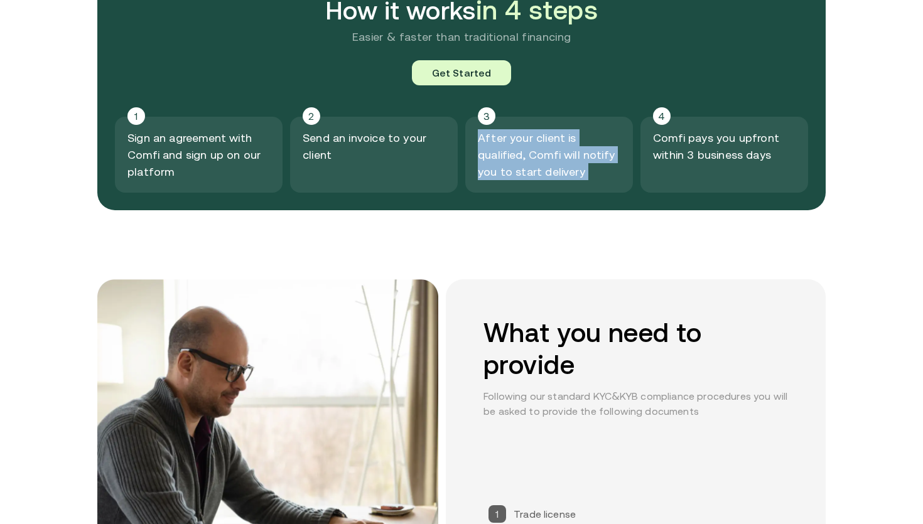
click at [568, 144] on p "After your client is qualified, Comfi will notify you to start delivery" at bounding box center [549, 154] width 143 height 51
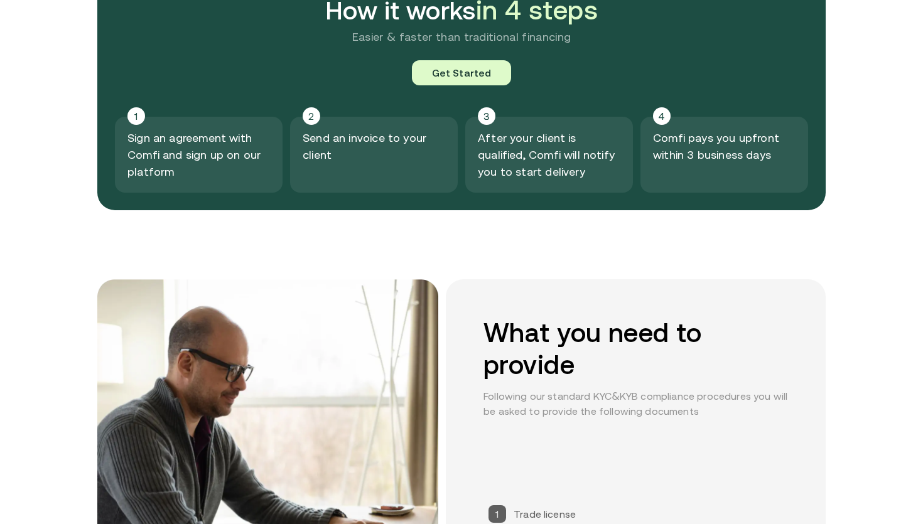
click at [712, 136] on p "Comfi pays you upfront within 3 business days" at bounding box center [724, 146] width 143 height 34
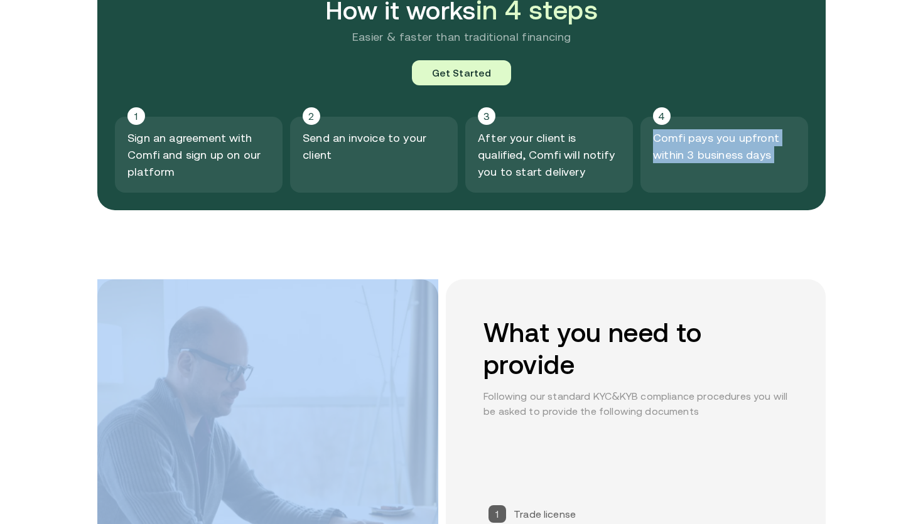
click at [712, 136] on p "Comfi pays you upfront within 3 business days" at bounding box center [724, 146] width 143 height 34
click at [692, 166] on div "4 Comfi pays you upfront within 3 business days" at bounding box center [725, 155] width 168 height 76
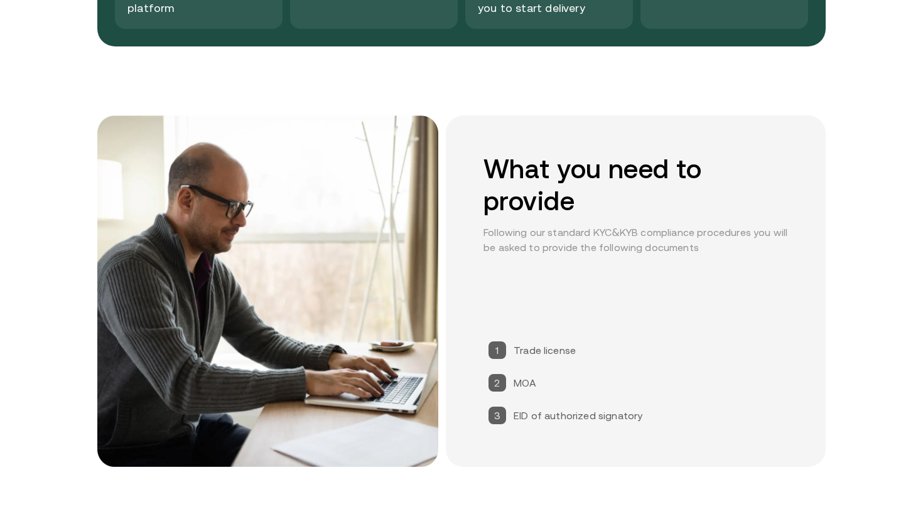
scroll to position [1693, 0]
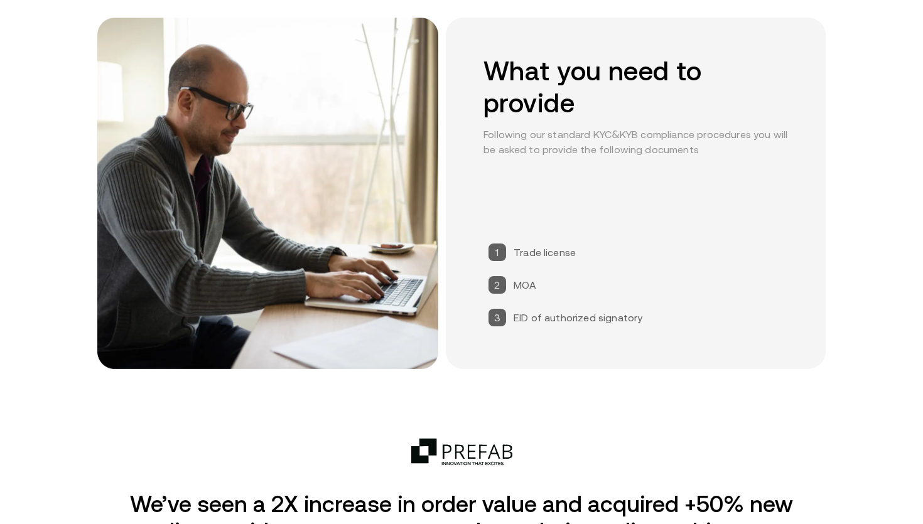
click at [624, 83] on h2 "What you need to provide" at bounding box center [636, 87] width 305 height 64
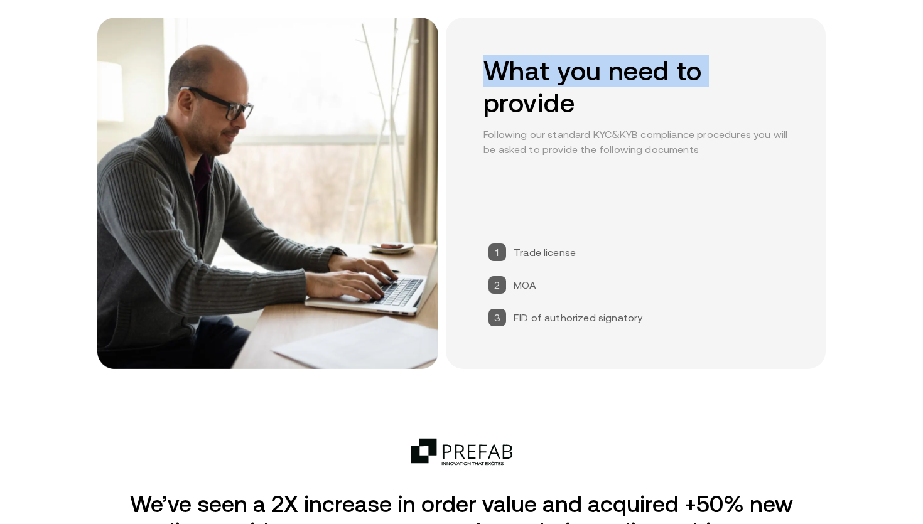
click at [624, 83] on h2 "What you need to provide" at bounding box center [636, 87] width 305 height 64
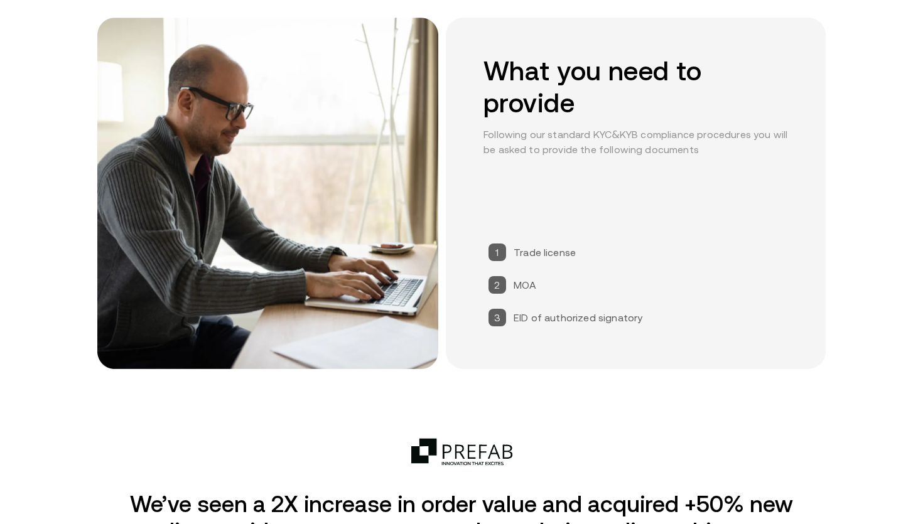
click at [592, 100] on h2 "What you need to provide" at bounding box center [636, 87] width 305 height 64
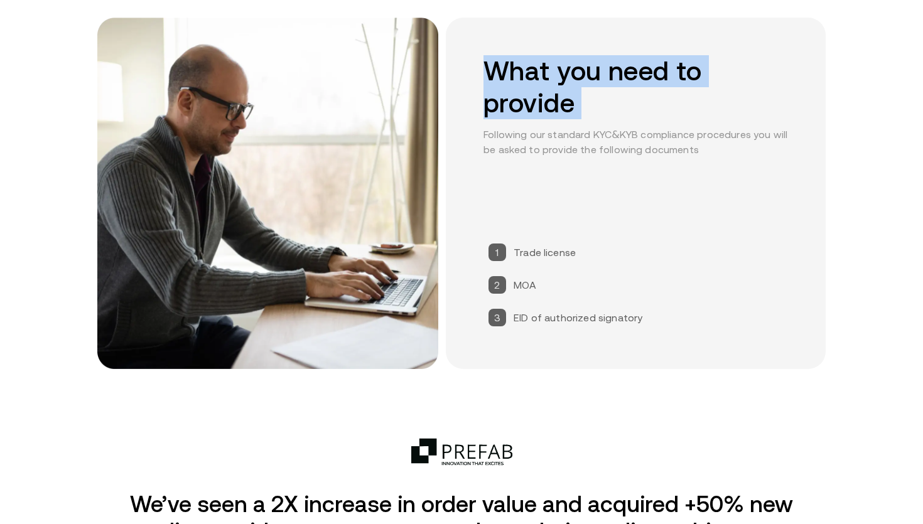
drag, startPoint x: 592, startPoint y: 100, endPoint x: 466, endPoint y: 62, distance: 131.8
click at [465, 62] on div "What you need to provide Following our standard KYC&KYB compliance procedures y…" at bounding box center [636, 194] width 380 height 352
click at [466, 62] on div "What you need to provide Following our standard KYC&KYB compliance procedures y…" at bounding box center [636, 194] width 380 height 352
drag, startPoint x: 585, startPoint y: 106, endPoint x: 471, endPoint y: 69, distance: 119.6
click at [470, 69] on div "What you need to provide Following our standard KYC&KYB compliance procedures y…" at bounding box center [636, 194] width 380 height 352
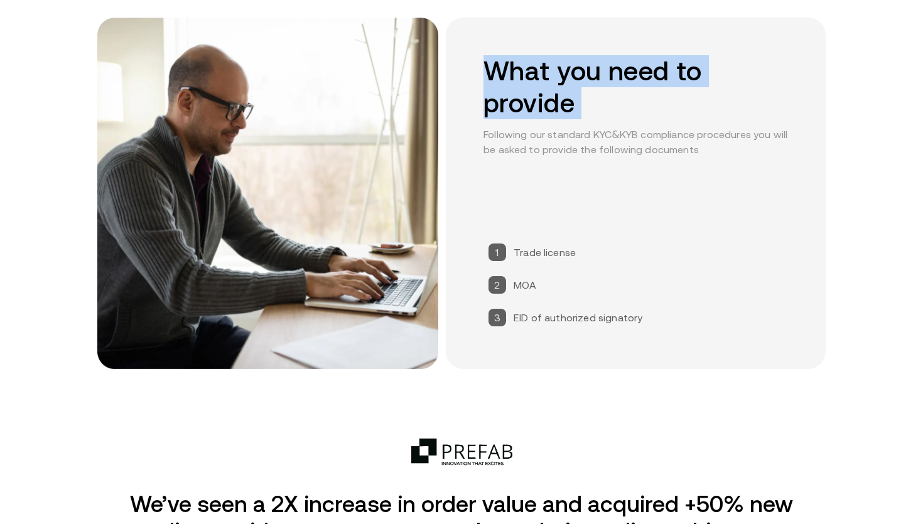
click at [471, 69] on div "What you need to provide Following our standard KYC&KYB compliance procedures y…" at bounding box center [636, 194] width 380 height 352
drag, startPoint x: 471, startPoint y: 62, endPoint x: 583, endPoint y: 104, distance: 119.7
click at [583, 104] on div "What you need to provide Following our standard KYC&KYB compliance procedures y…" at bounding box center [636, 194] width 380 height 352
click at [583, 104] on h2 "What you need to provide" at bounding box center [636, 87] width 305 height 64
drag, startPoint x: 590, startPoint y: 109, endPoint x: 460, endPoint y: 57, distance: 140.1
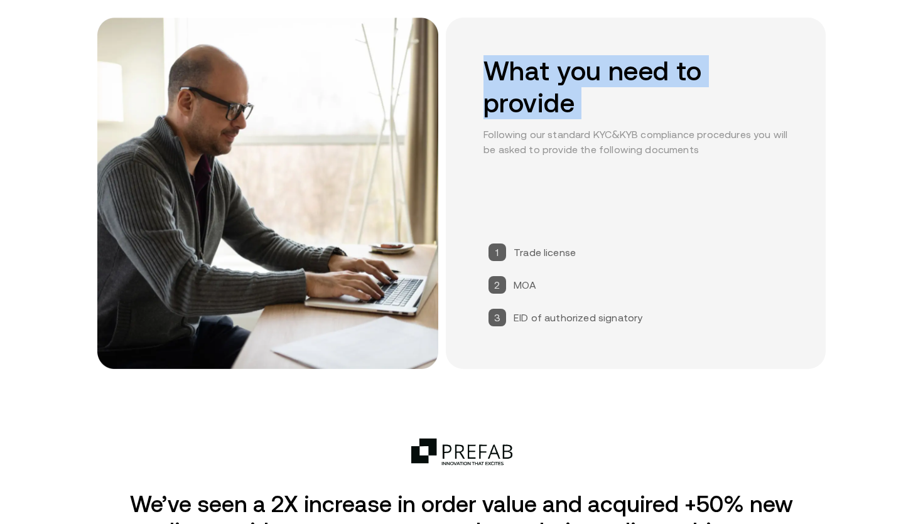
click at [459, 57] on div "What you need to provide Following our standard KYC&KYB compliance procedures y…" at bounding box center [636, 194] width 380 height 352
click at [460, 57] on div "What you need to provide Following our standard KYC&KYB compliance procedures y…" at bounding box center [636, 194] width 380 height 352
drag, startPoint x: 455, startPoint y: 55, endPoint x: 607, endPoint y: 102, distance: 159.3
click at [607, 102] on div "What you need to provide Following our standard KYC&KYB compliance procedures y…" at bounding box center [636, 194] width 380 height 352
click at [607, 102] on h2 "What you need to provide" at bounding box center [636, 87] width 305 height 64
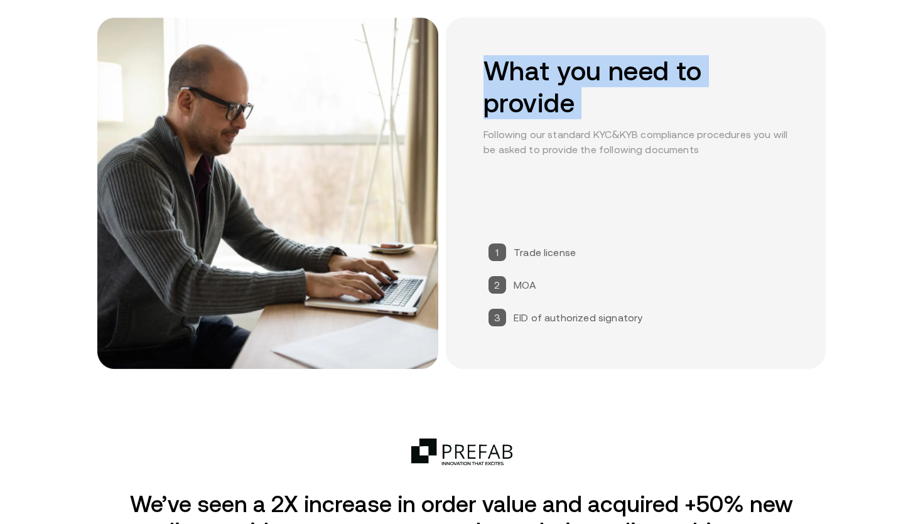
drag, startPoint x: 607, startPoint y: 112, endPoint x: 481, endPoint y: 56, distance: 137.8
click at [481, 56] on div "What you need to provide Following our standard KYC&KYB compliance procedures y…" at bounding box center [636, 194] width 380 height 352
drag, startPoint x: 475, startPoint y: 53, endPoint x: 624, endPoint y: 102, distance: 155.9
click at [624, 102] on div "What you need to provide Following our standard KYC&KYB compliance procedures y…" at bounding box center [636, 194] width 380 height 352
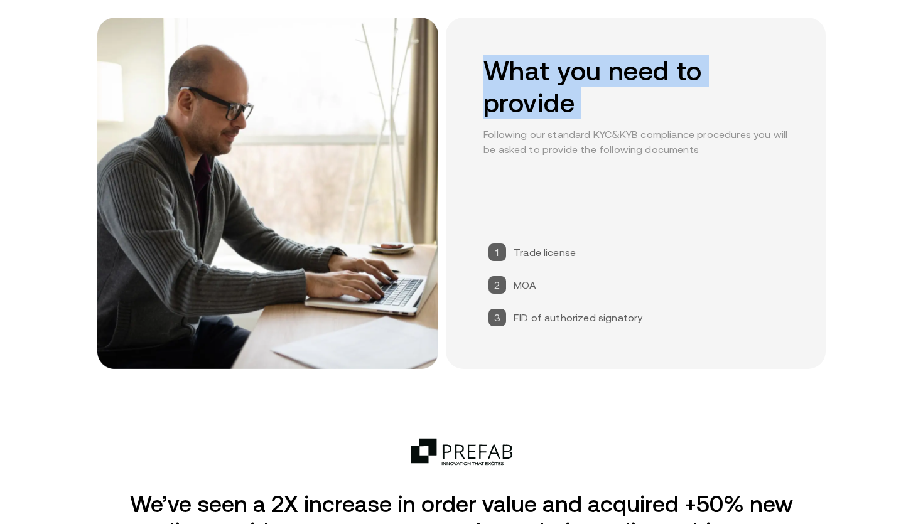
click at [624, 102] on h2 "What you need to provide" at bounding box center [636, 87] width 305 height 64
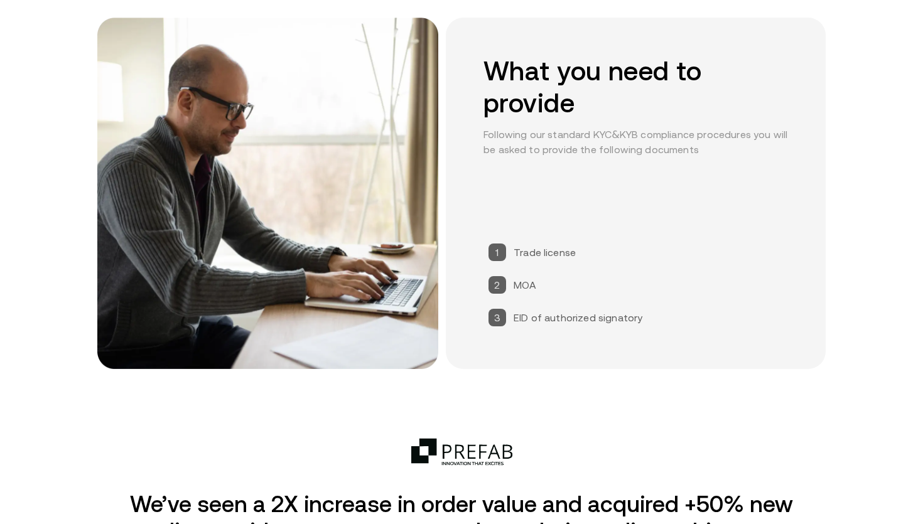
click at [535, 124] on div "What you need to provide Following our standard KYC&KYB compliance procedures y…" at bounding box center [636, 112] width 305 height 114
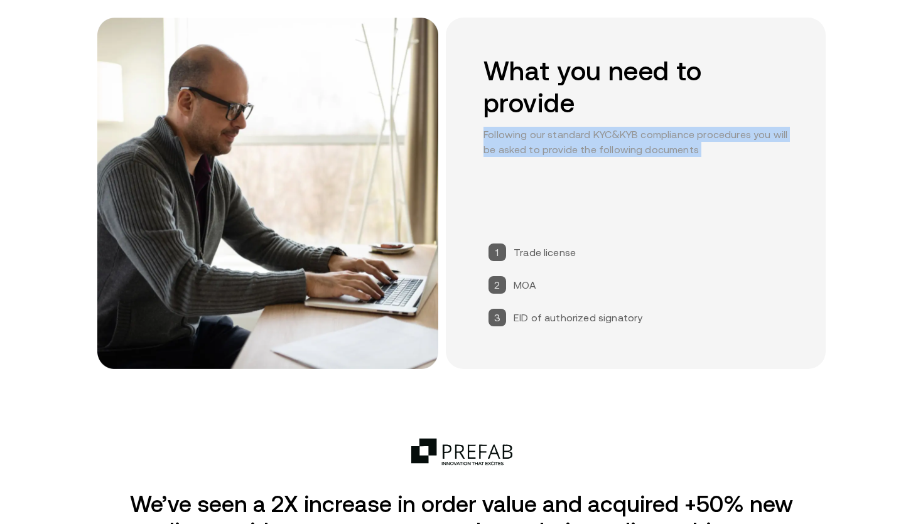
click at [535, 124] on div "What you need to provide Following our standard KYC&KYB compliance procedures y…" at bounding box center [636, 112] width 305 height 114
click at [538, 139] on p "Following our standard KYC&KYB compliance procedures you will be asked to provi…" at bounding box center [636, 142] width 305 height 30
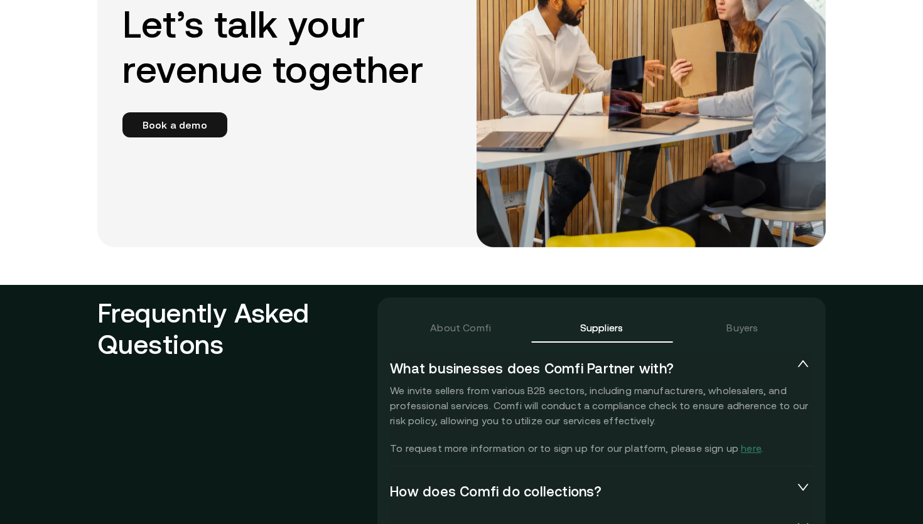
scroll to position [2617, 0]
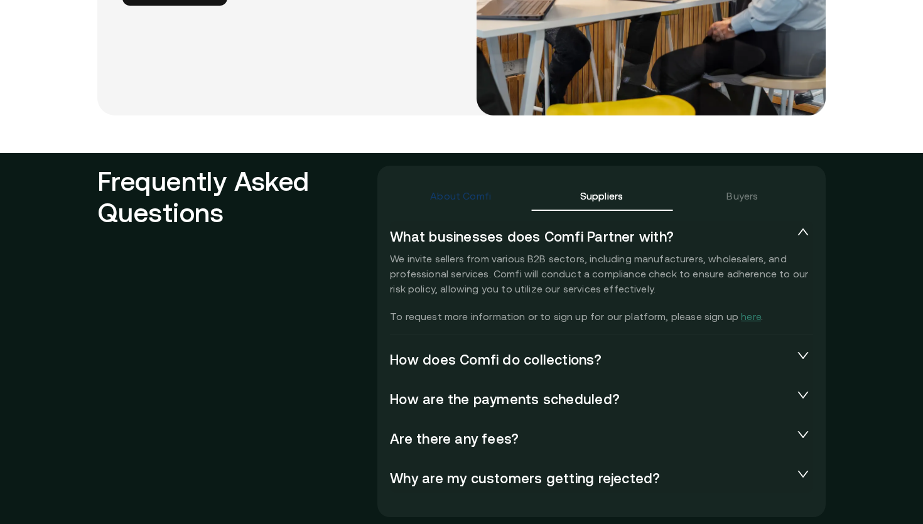
click at [486, 190] on div "About Comfi" at bounding box center [460, 195] width 61 height 15
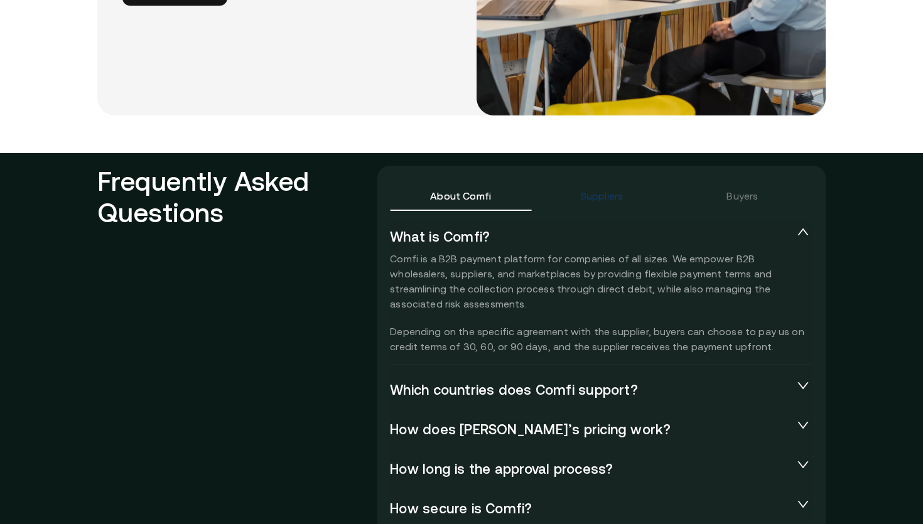
click at [583, 200] on div "Suppliers" at bounding box center [601, 195] width 43 height 15
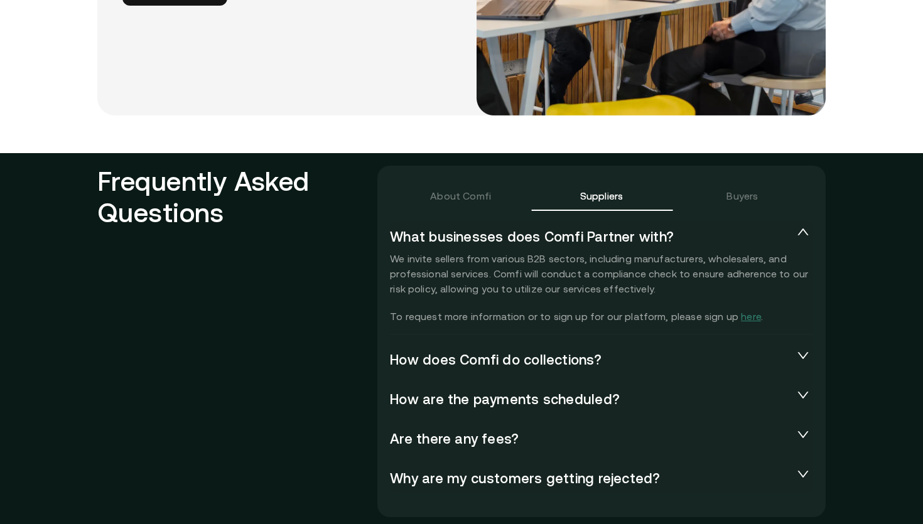
click at [732, 186] on div "Buyers" at bounding box center [742, 196] width 141 height 30
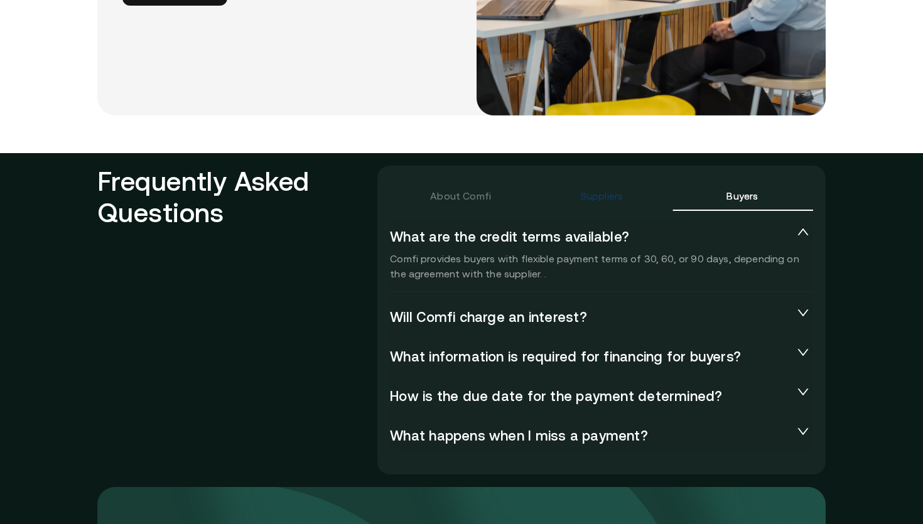
click at [621, 188] on div "Suppliers" at bounding box center [601, 195] width 43 height 15
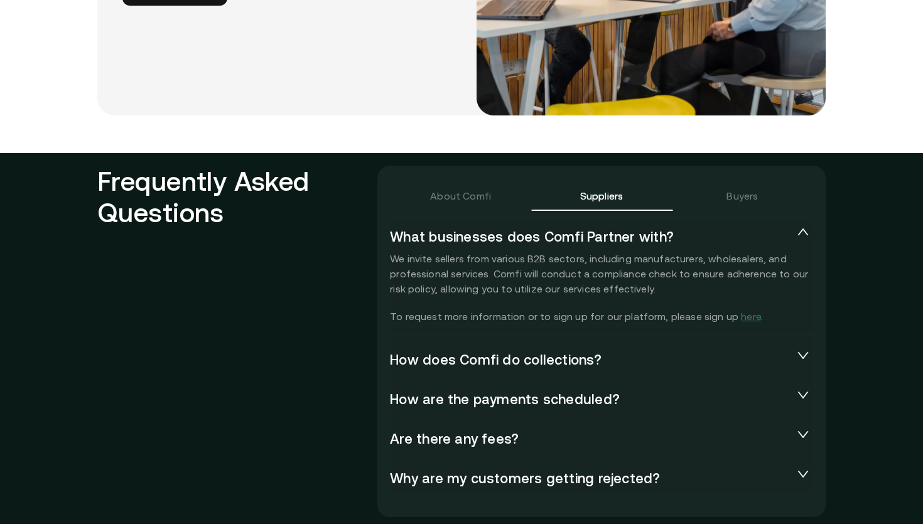
click at [804, 230] on icon "expanded" at bounding box center [803, 232] width 11 height 7
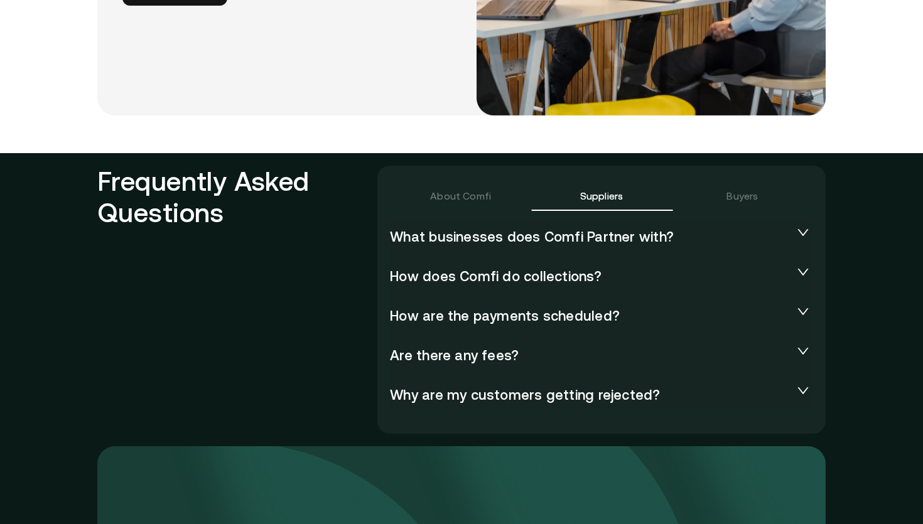
click at [804, 230] on icon "collapsed" at bounding box center [803, 232] width 13 height 13
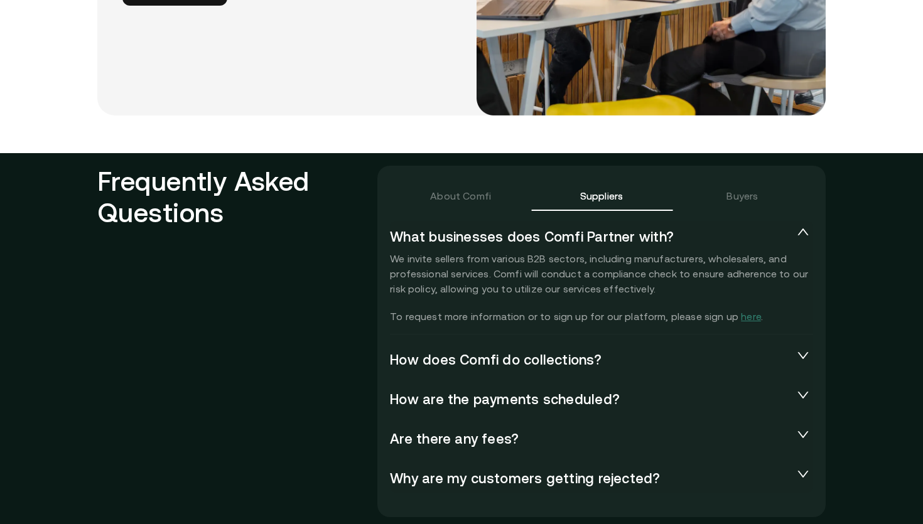
click at [216, 185] on h2 "Frequently Asked Questions" at bounding box center [237, 339] width 280 height 347
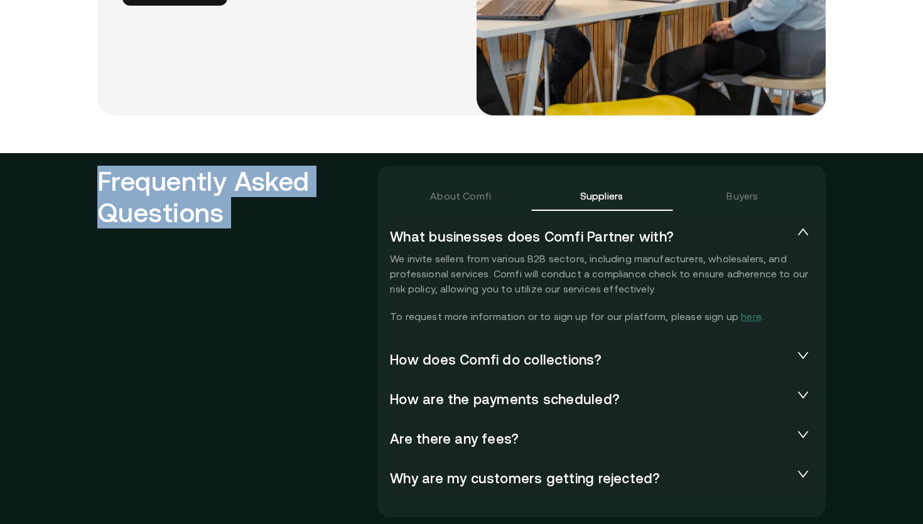
click at [216, 185] on h2 "Frequently Asked Questions" at bounding box center [237, 339] width 280 height 347
click at [434, 196] on div "About Comfi" at bounding box center [460, 195] width 61 height 15
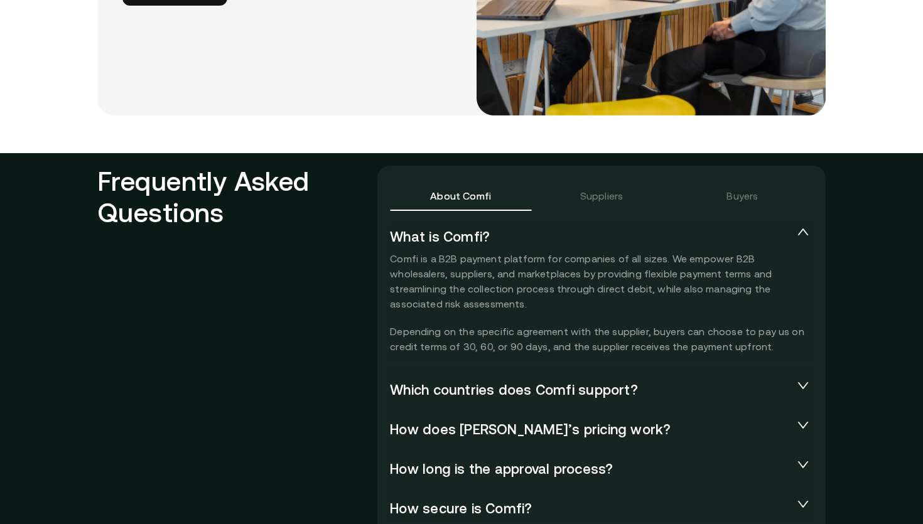
click at [629, 182] on div "Suppliers" at bounding box center [601, 196] width 141 height 30
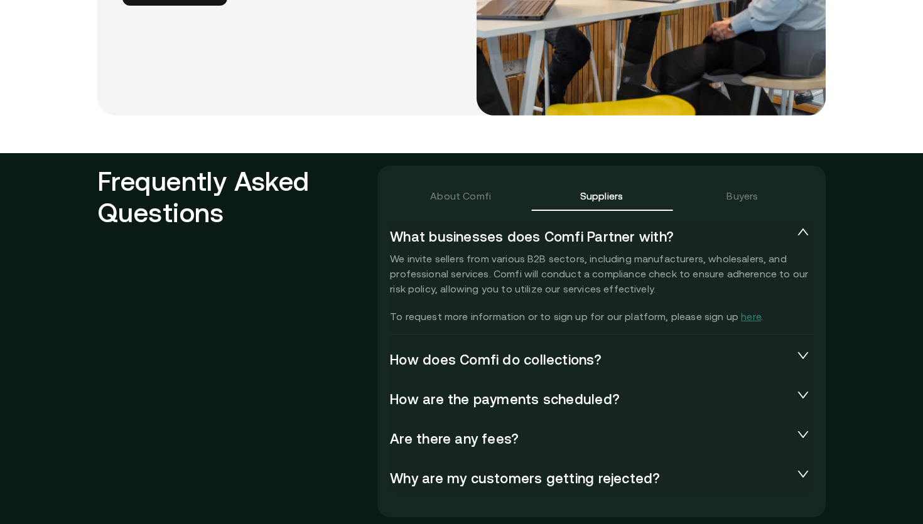
click at [767, 193] on div "Buyers" at bounding box center [742, 196] width 141 height 30
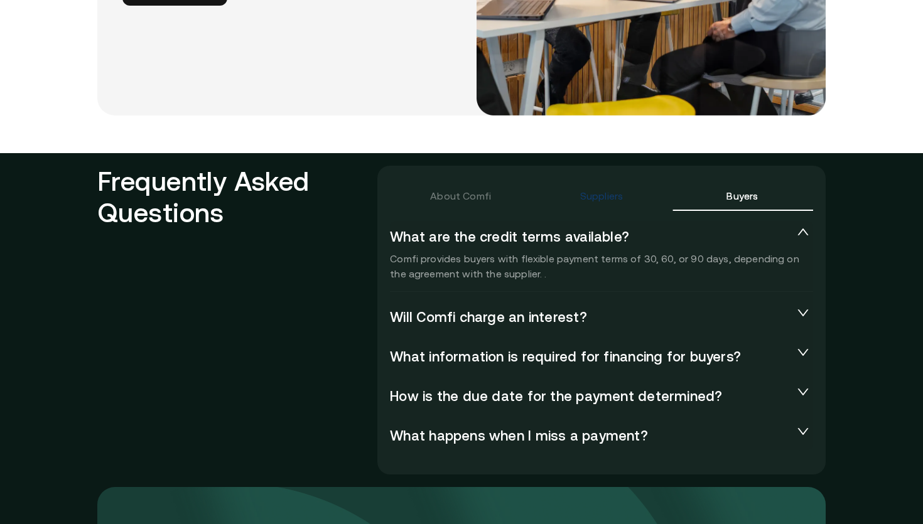
click at [598, 193] on div "Suppliers" at bounding box center [601, 195] width 43 height 15
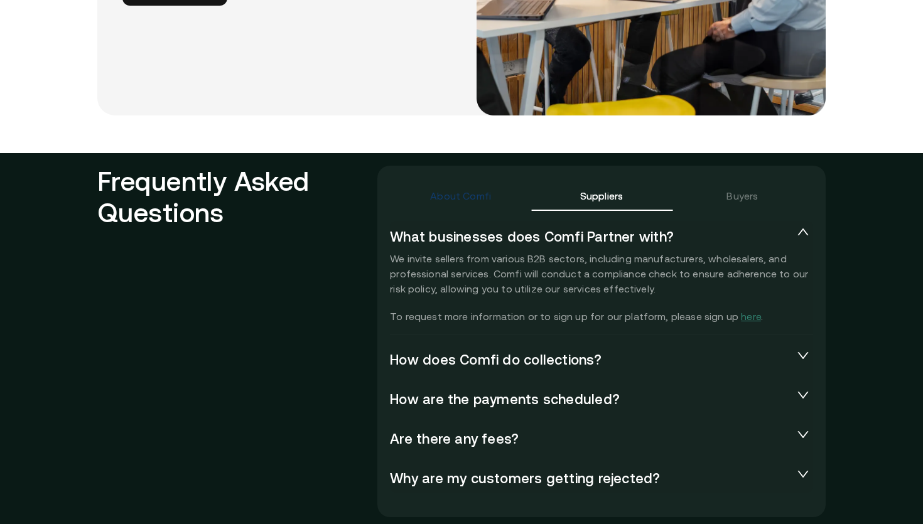
click at [479, 197] on div "About Comfi" at bounding box center [460, 195] width 61 height 15
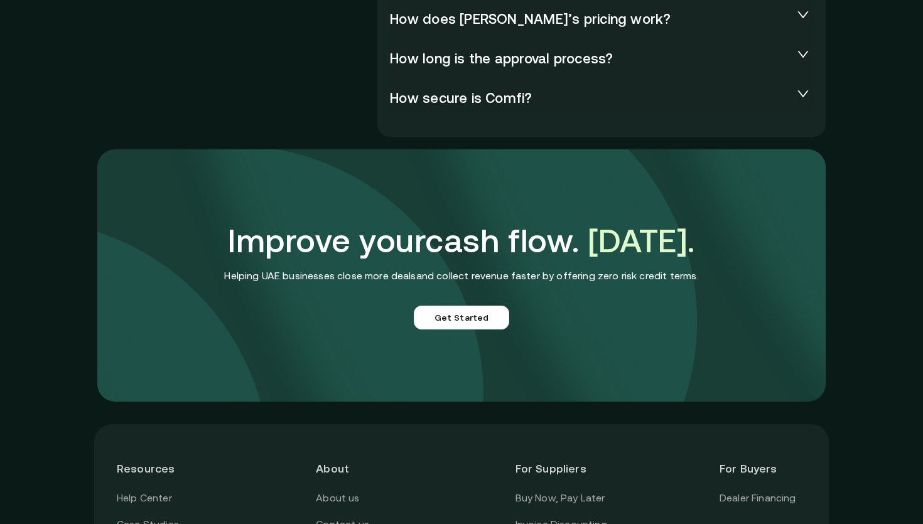
scroll to position [3285, 0]
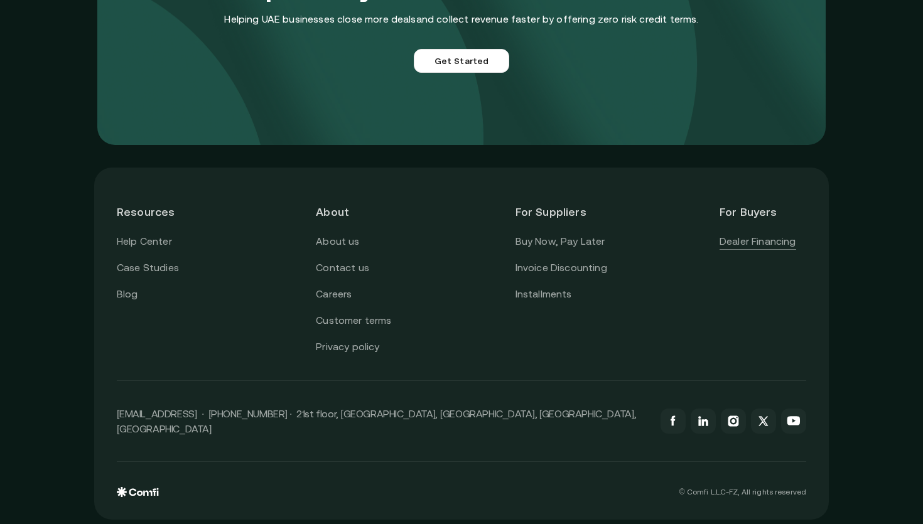
click at [735, 244] on link "Dealer Financing" at bounding box center [758, 242] width 77 height 16
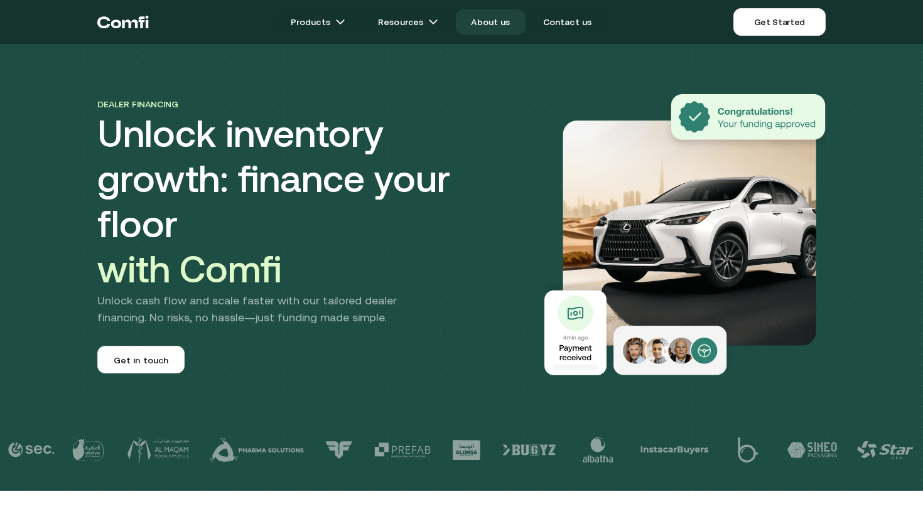
click at [481, 18] on link "About us" at bounding box center [490, 21] width 69 height 25
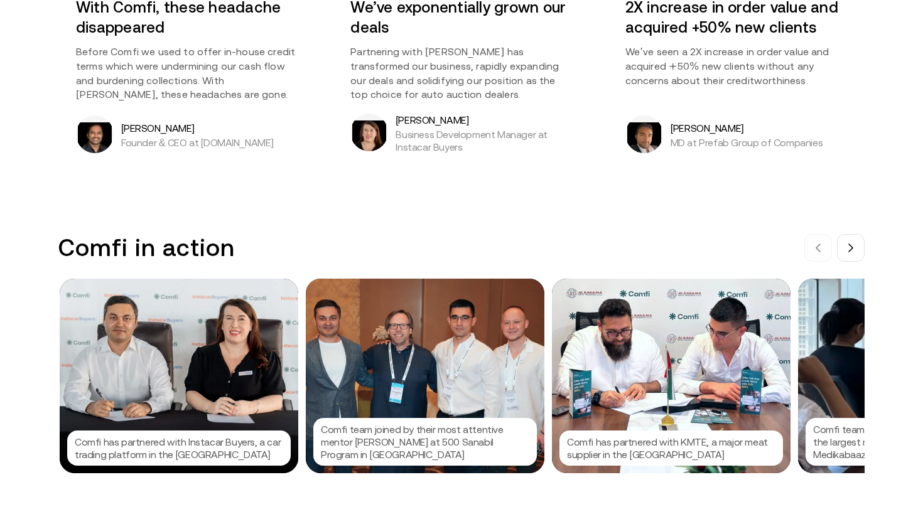
scroll to position [1188, 0]
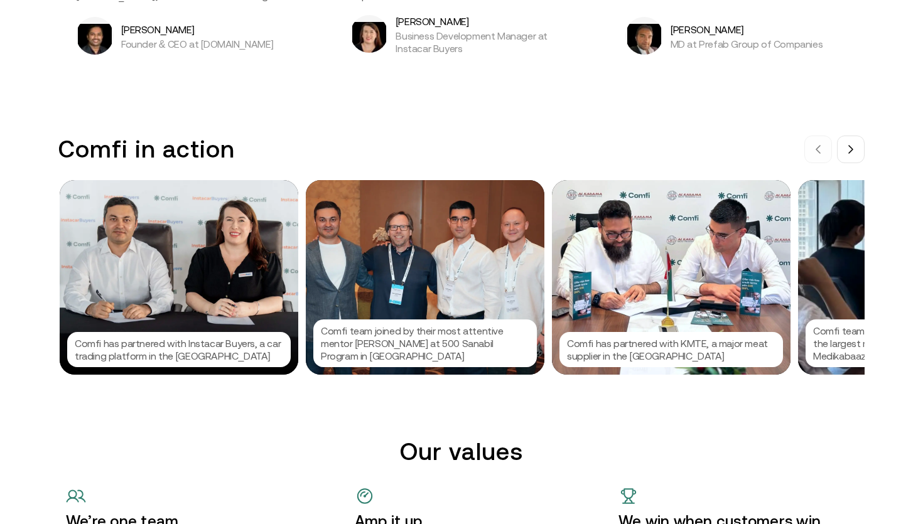
click at [165, 296] on div "Comfi has partnered with Instacar Buyers, a car trading platform in the [GEOGRA…" at bounding box center [179, 277] width 239 height 195
click at [442, 294] on div at bounding box center [461, 262] width 923 height 524
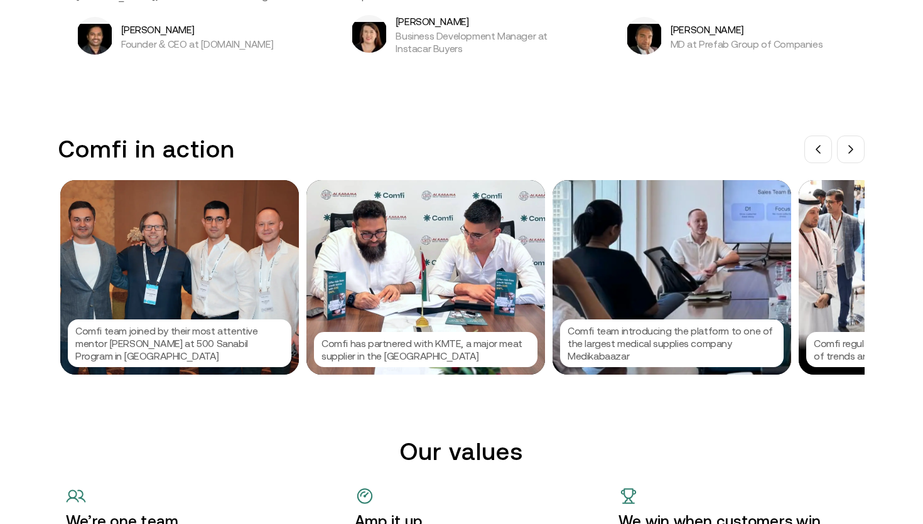
scroll to position [0, 246]
click at [470, 287] on div "Comfi has partnered with KMTE, a major meat supplier in the [GEOGRAPHIC_DATA]" at bounding box center [425, 277] width 239 height 195
click at [340, 176] on div at bounding box center [461, 262] width 923 height 524
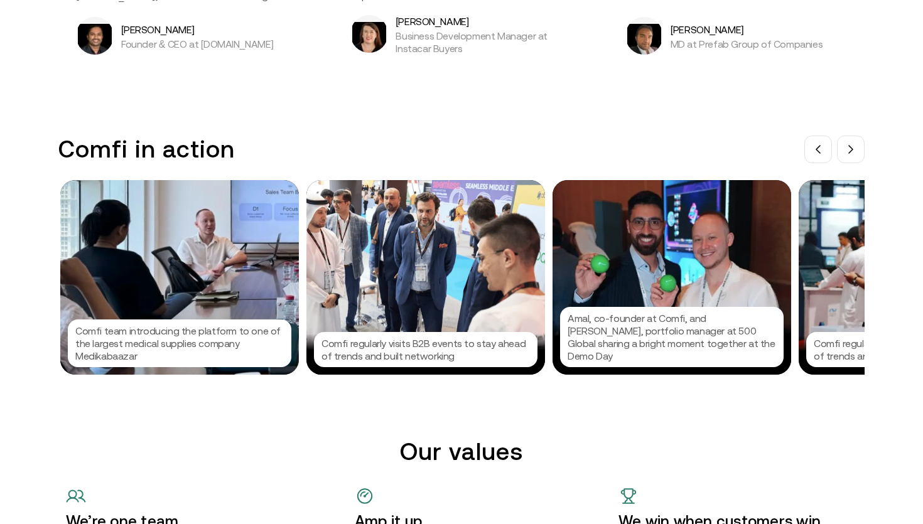
scroll to position [0, 739]
click at [408, 264] on div "Comfi regularly visits B2B events to stay ahead of trends and built networking" at bounding box center [425, 277] width 239 height 195
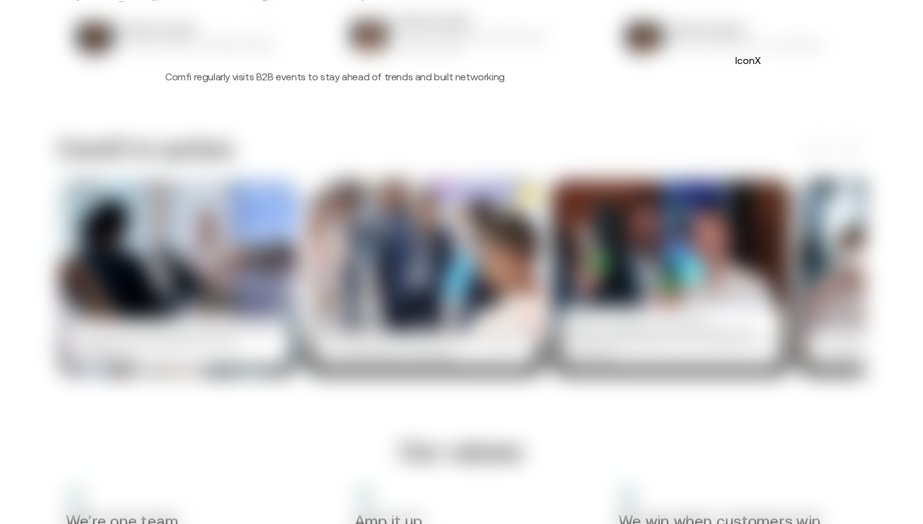
click at [268, 73] on p "Comfi regularly visits B2B events to stay ahead of trends and built networking" at bounding box center [461, 76] width 593 height 13
click at [288, 74] on p "Comfi regularly visits B2B events to stay ahead of trends and built networking" at bounding box center [461, 76] width 593 height 13
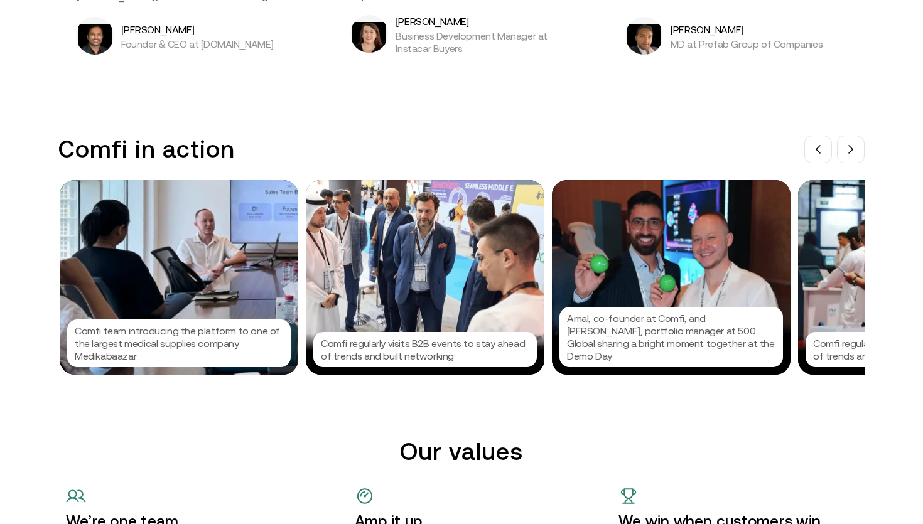
click at [422, 204] on div at bounding box center [461, 262] width 923 height 524
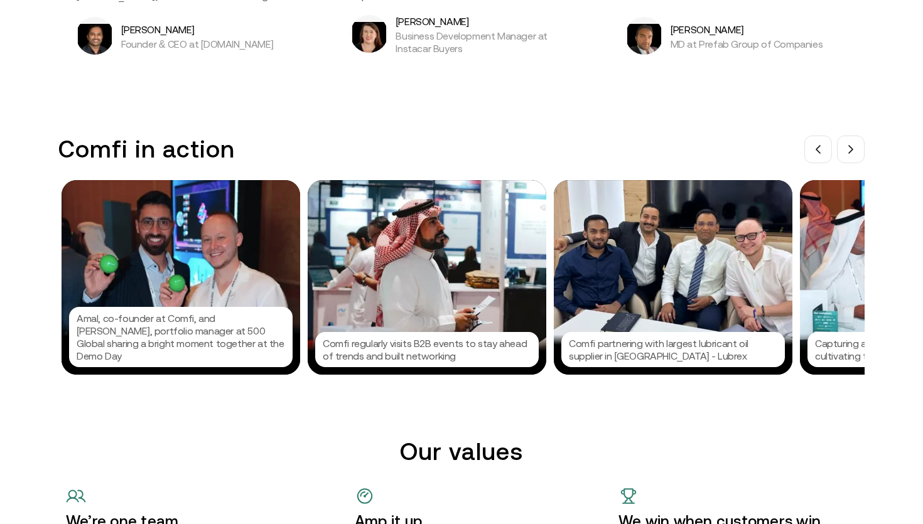
scroll to position [0, 1231]
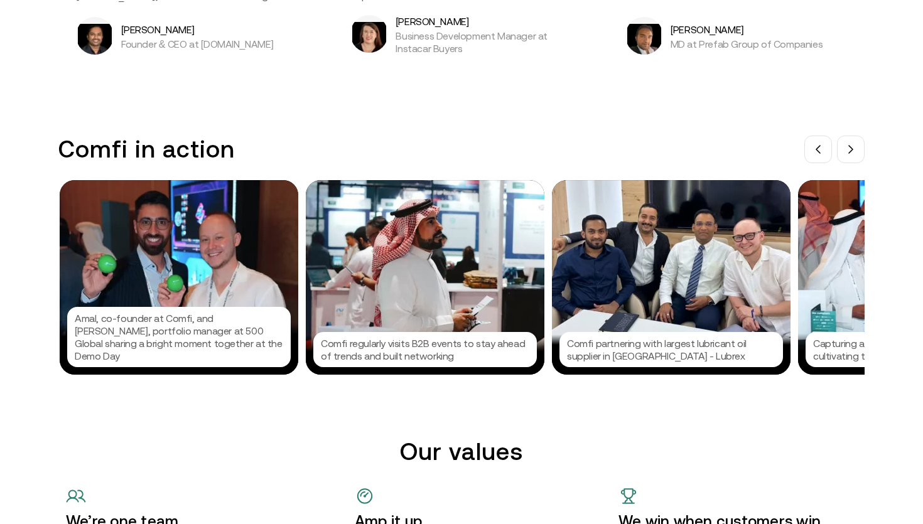
drag, startPoint x: 519, startPoint y: 274, endPoint x: 363, endPoint y: 274, distance: 156.4
click at [363, 274] on div "Comfi regularly visits B2B events to stay ahead of trends and built networking" at bounding box center [425, 277] width 239 height 195
click at [847, 129] on div at bounding box center [461, 262] width 923 height 524
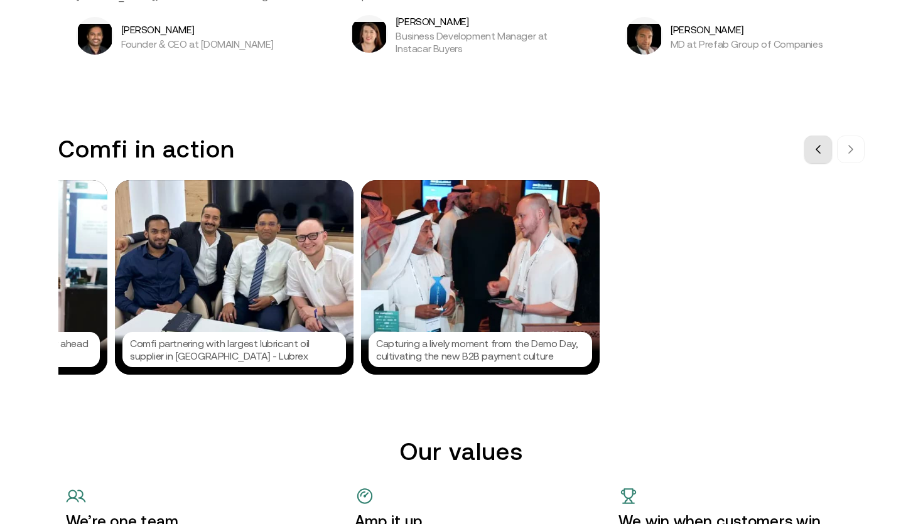
click at [810, 146] on button at bounding box center [819, 150] width 28 height 28
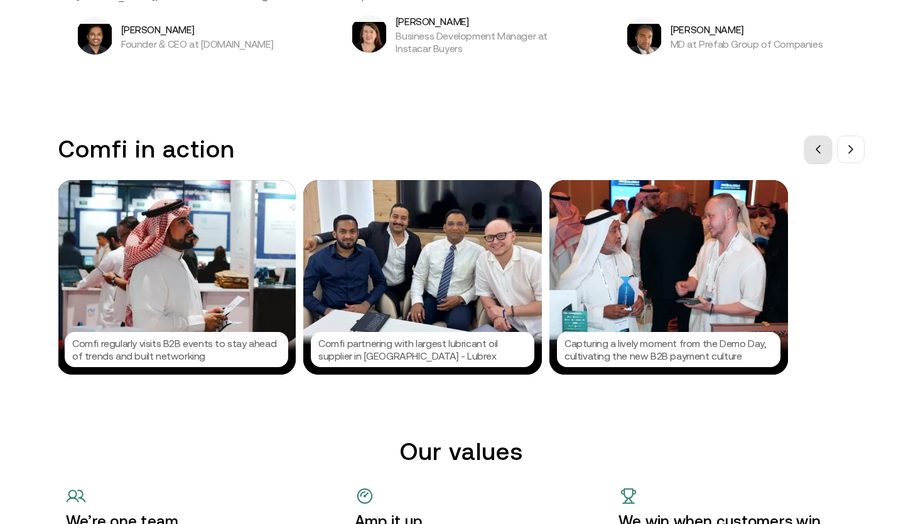
click at [810, 146] on button at bounding box center [819, 150] width 28 height 28
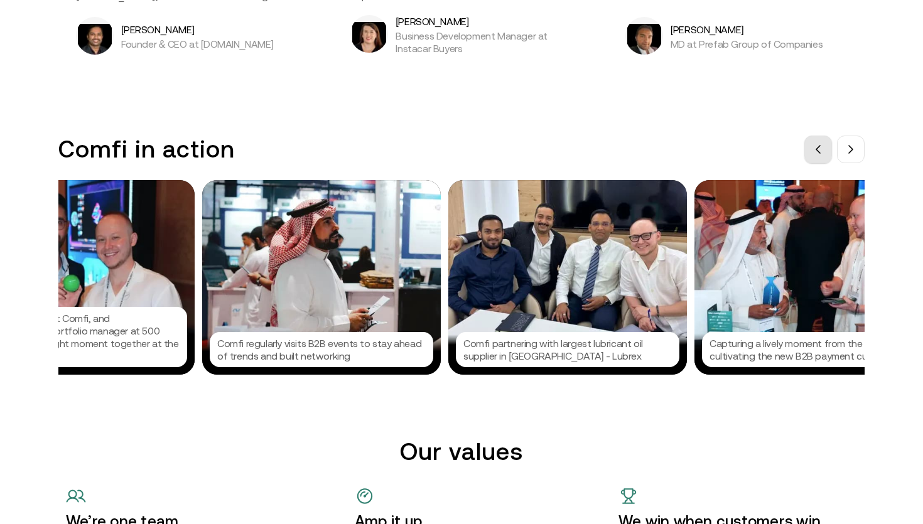
click at [810, 146] on button at bounding box center [819, 150] width 28 height 28
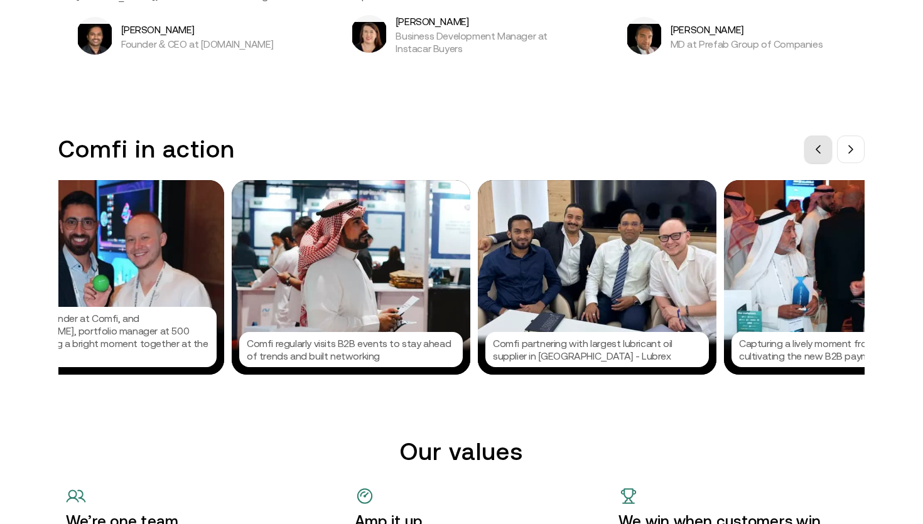
click at [810, 146] on button at bounding box center [819, 150] width 28 height 28
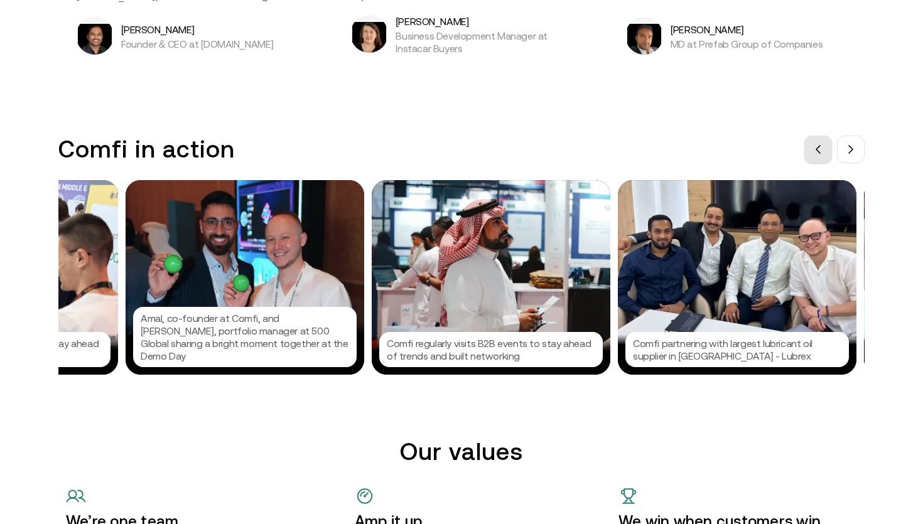
click at [810, 146] on button at bounding box center [819, 150] width 28 height 28
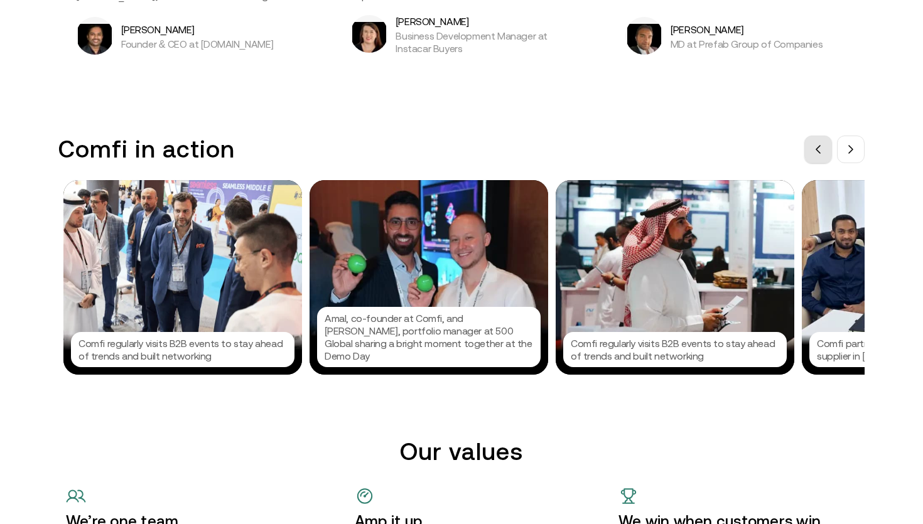
click at [810, 146] on button at bounding box center [819, 150] width 28 height 28
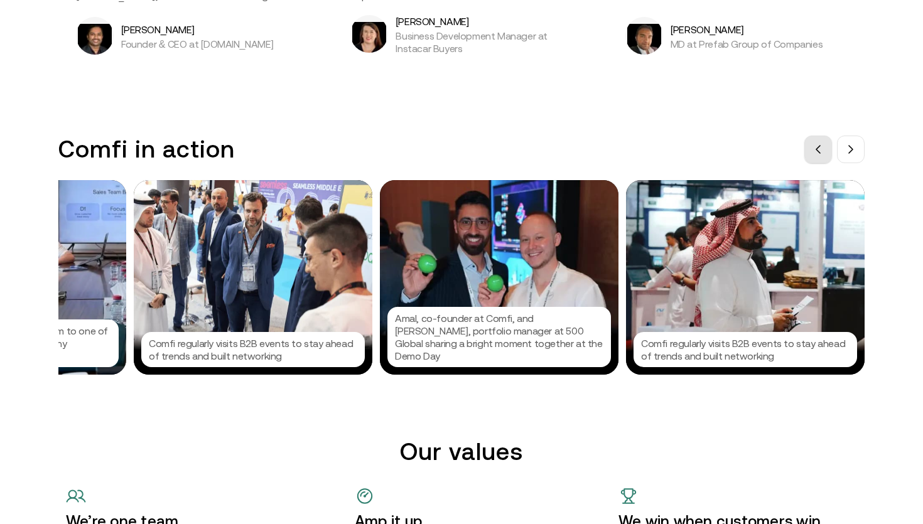
click at [810, 146] on button at bounding box center [819, 150] width 28 height 28
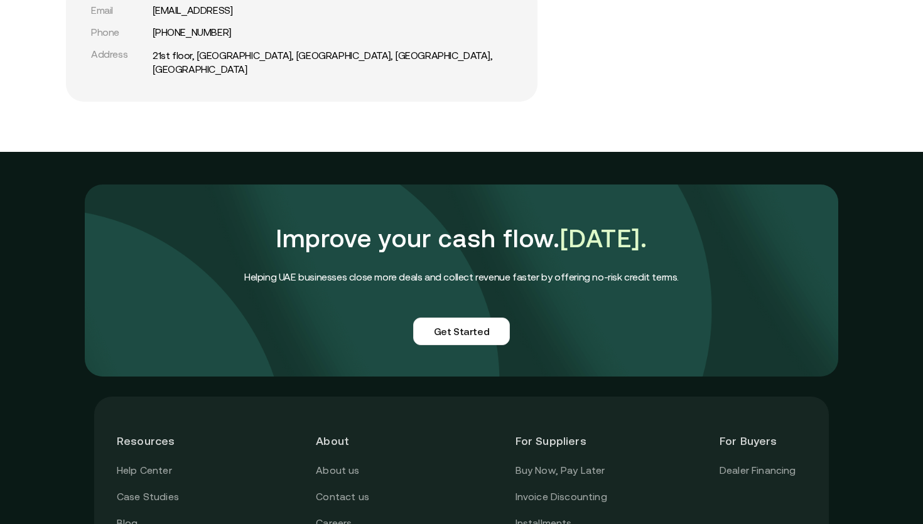
scroll to position [2734, 0]
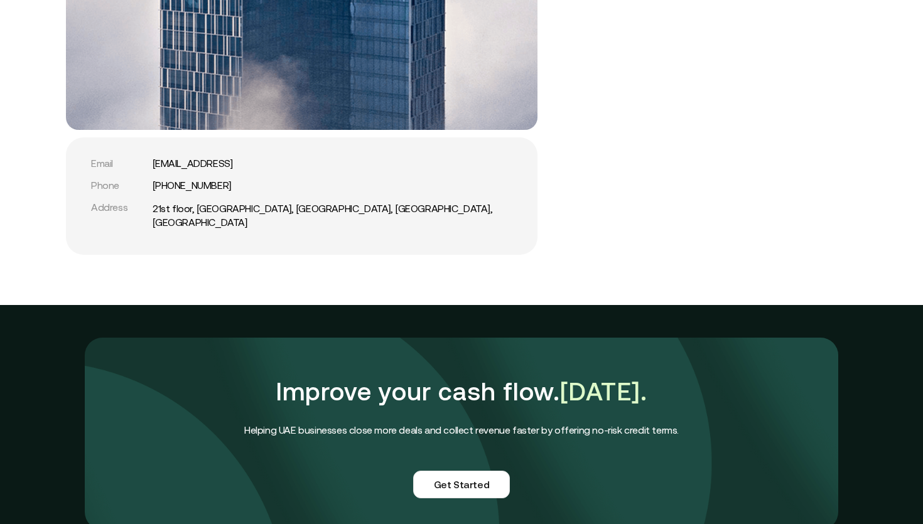
click at [98, 212] on div "Address" at bounding box center [119, 208] width 57 height 12
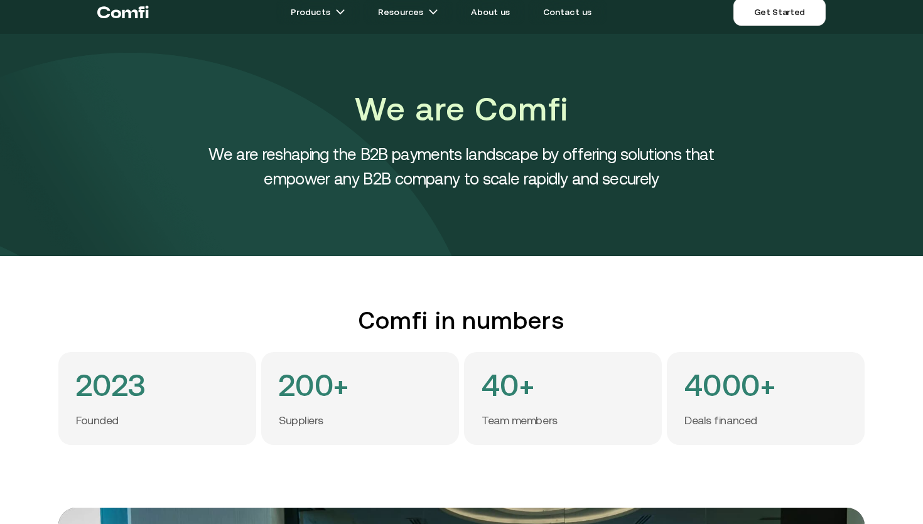
scroll to position [0, 0]
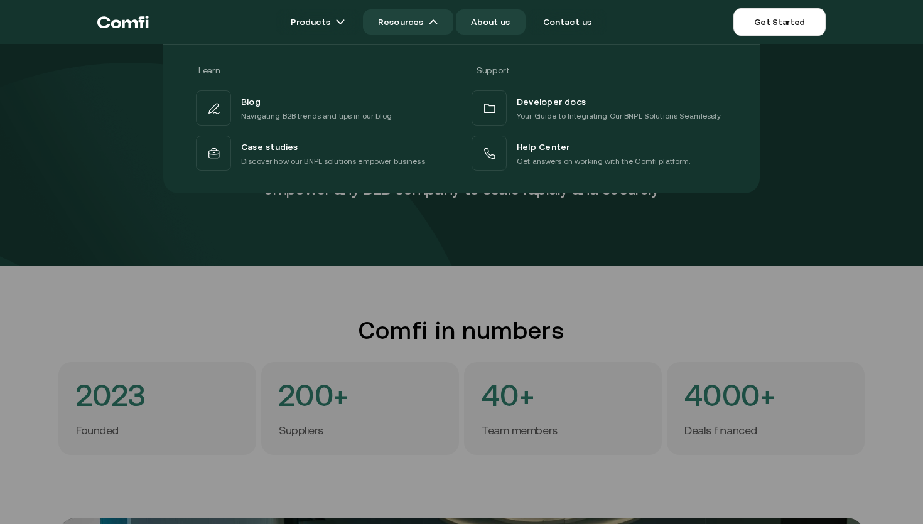
click at [432, 18] on img at bounding box center [433, 22] width 10 height 10
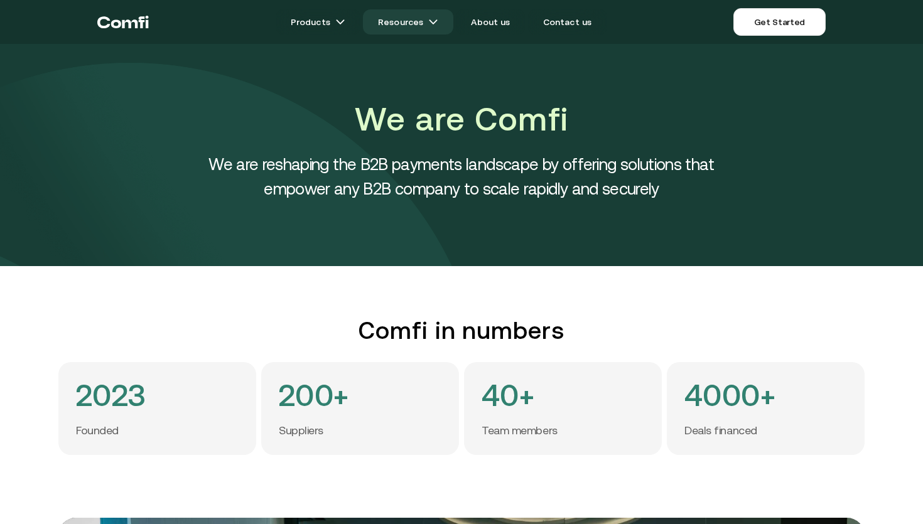
click at [406, 26] on link "Resources" at bounding box center [408, 21] width 90 height 25
click at [433, 14] on link "Resources" at bounding box center [408, 21] width 90 height 25
click at [437, 23] on img at bounding box center [433, 22] width 10 height 10
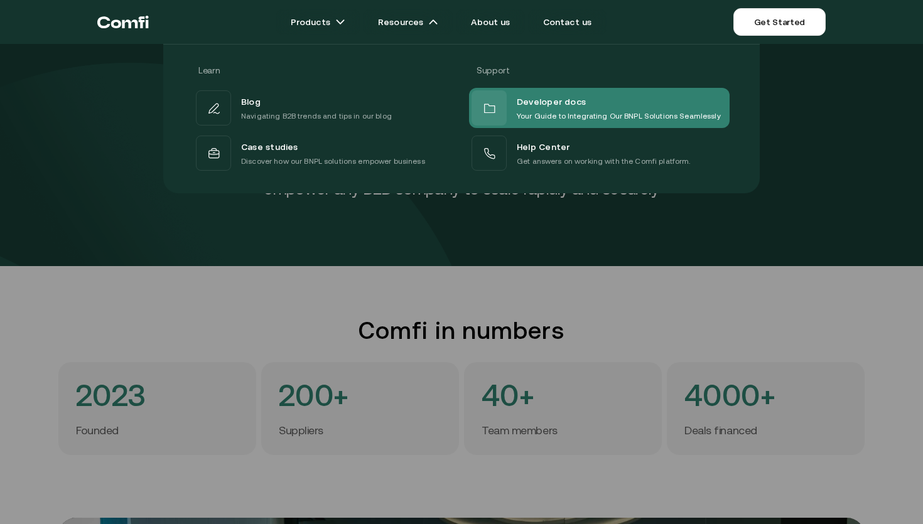
click at [508, 99] on div "Developer docs Your Guide to Integrating Our BNPL Solutions Seamlessly" at bounding box center [596, 107] width 249 height 35
